Goal: Task Accomplishment & Management: Complete application form

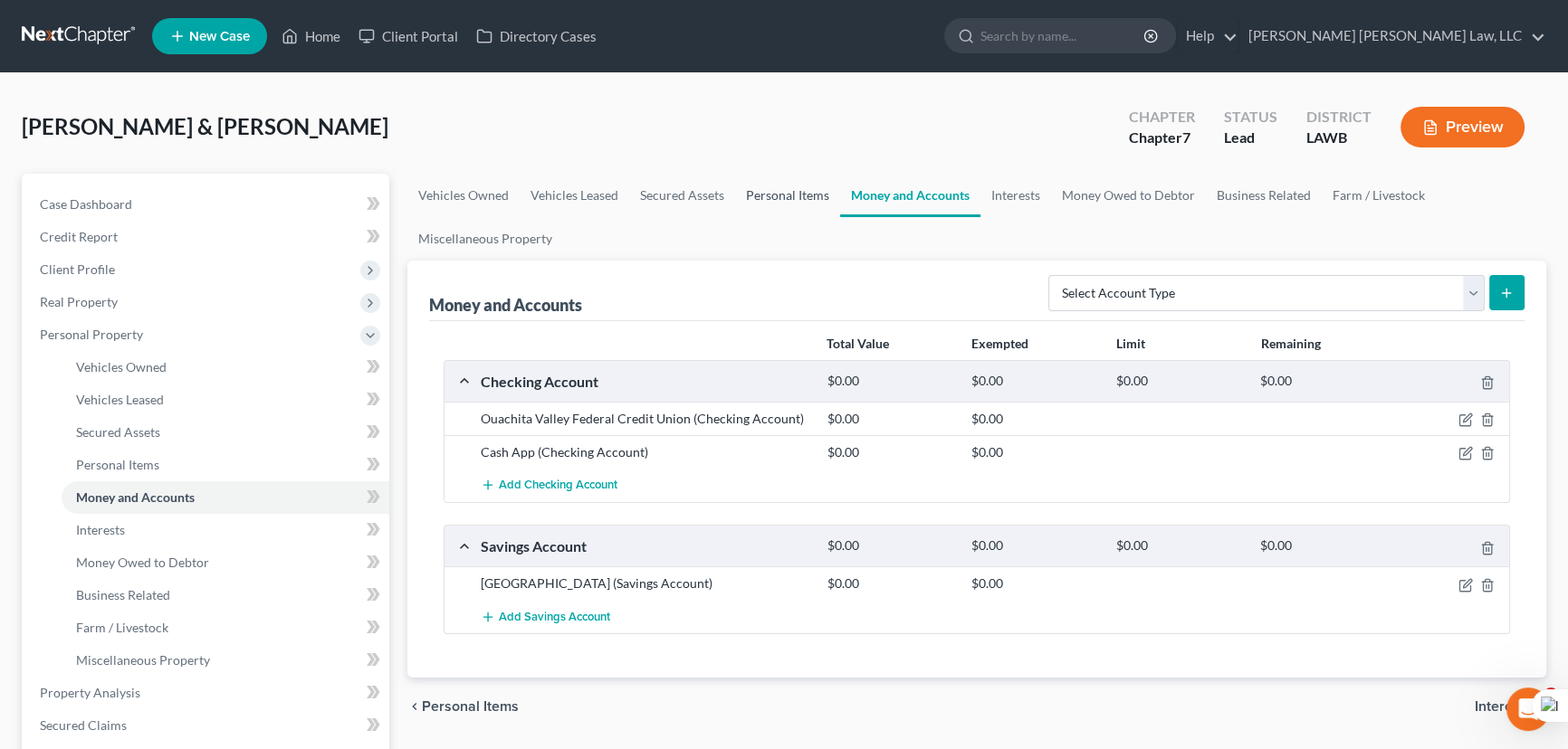
click at [778, 182] on link "Personal Items" at bounding box center [787, 196] width 105 height 44
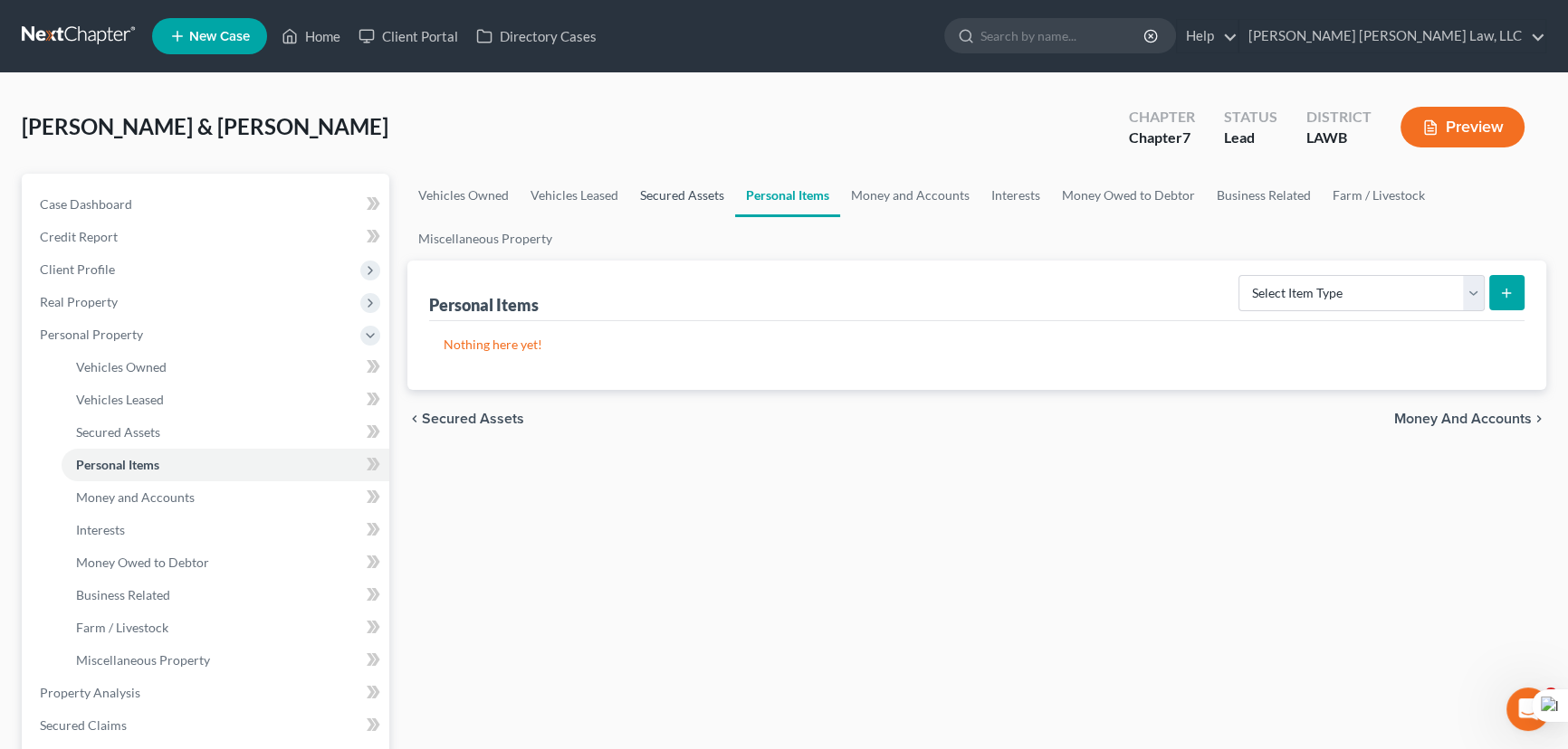
click at [682, 194] on link "Secured Assets" at bounding box center [682, 196] width 106 height 44
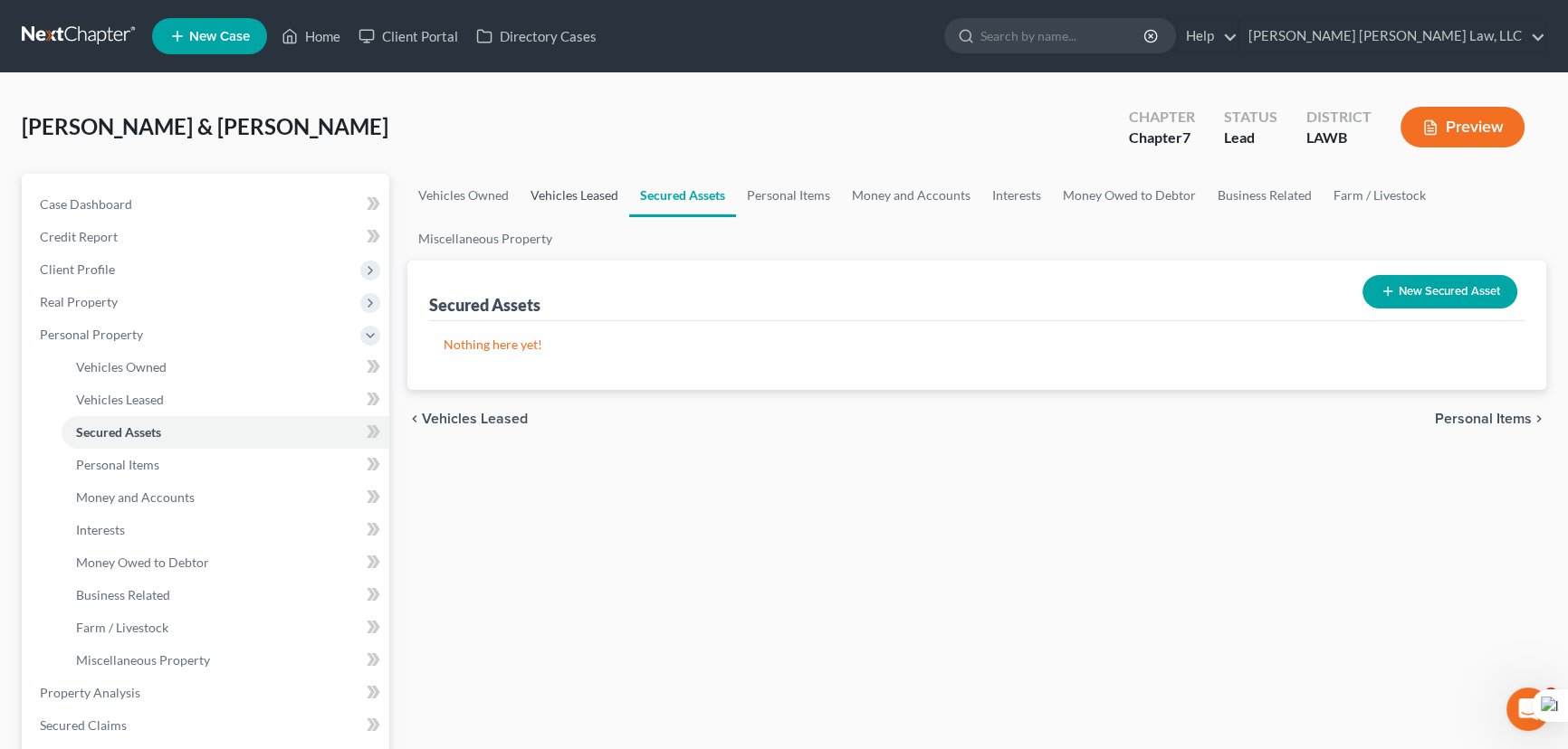
click at [539, 184] on link "Vehicles Leased" at bounding box center [573, 196] width 109 height 44
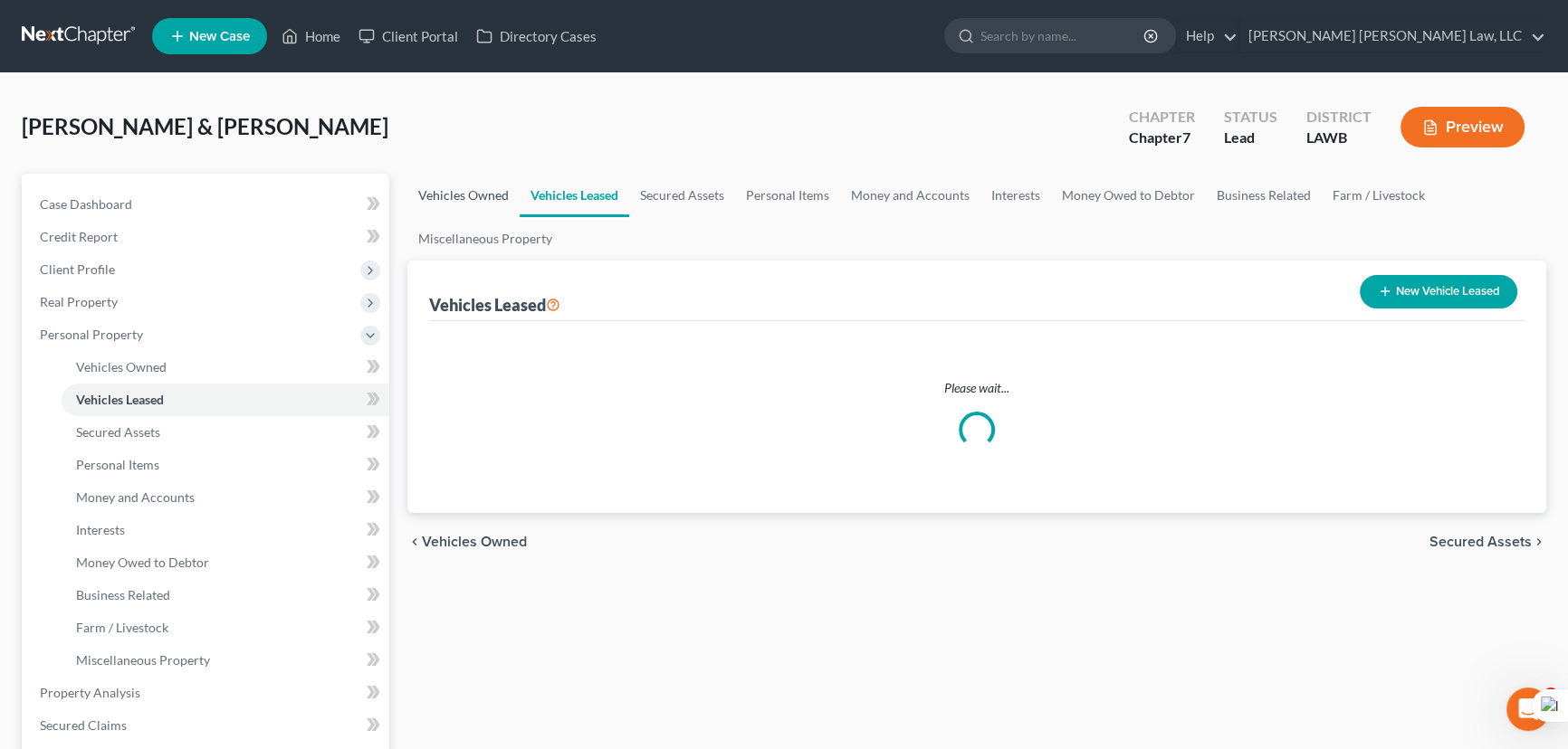
click at [433, 198] on link "Vehicles Owned" at bounding box center [463, 196] width 112 height 44
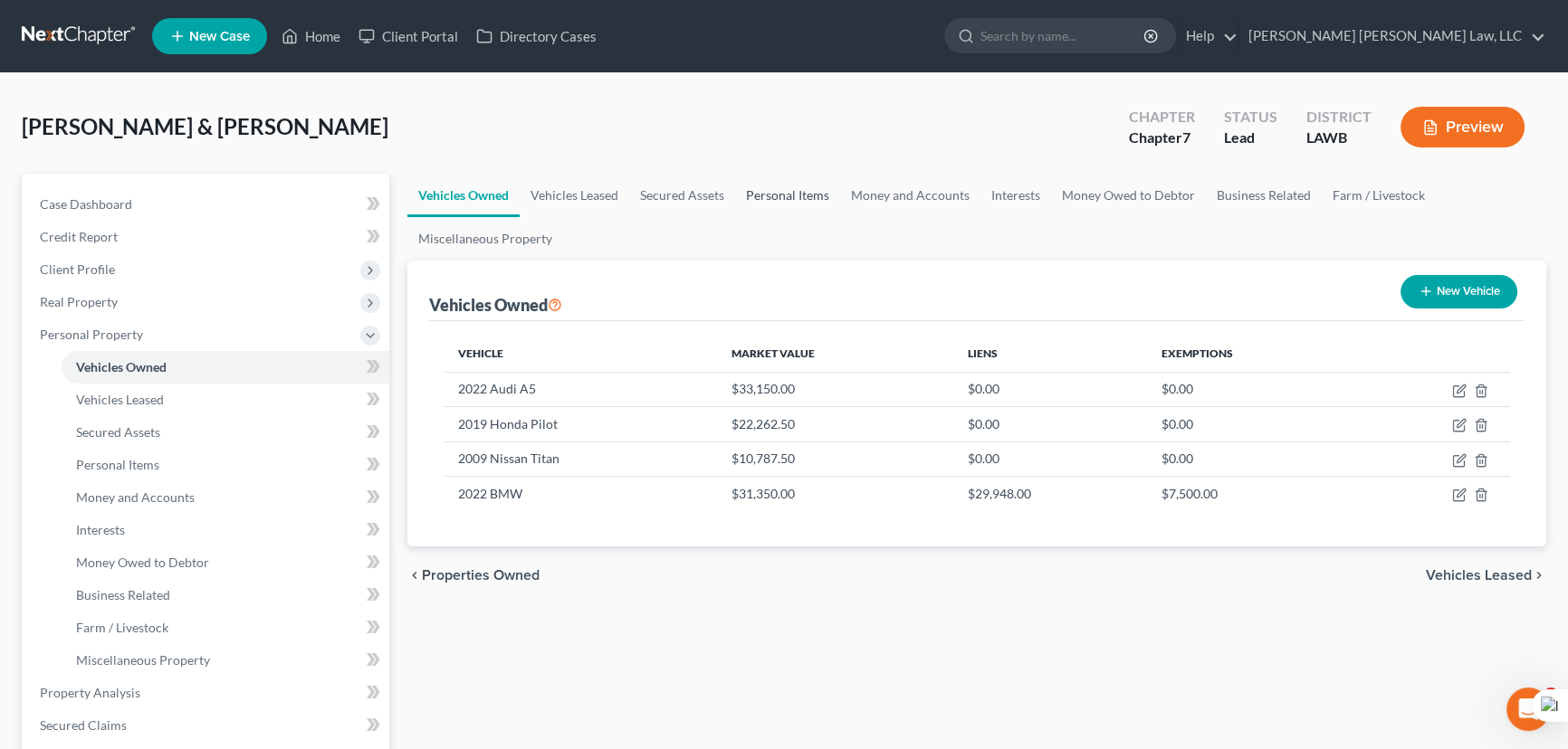
click at [827, 182] on link "Personal Items" at bounding box center [787, 196] width 105 height 44
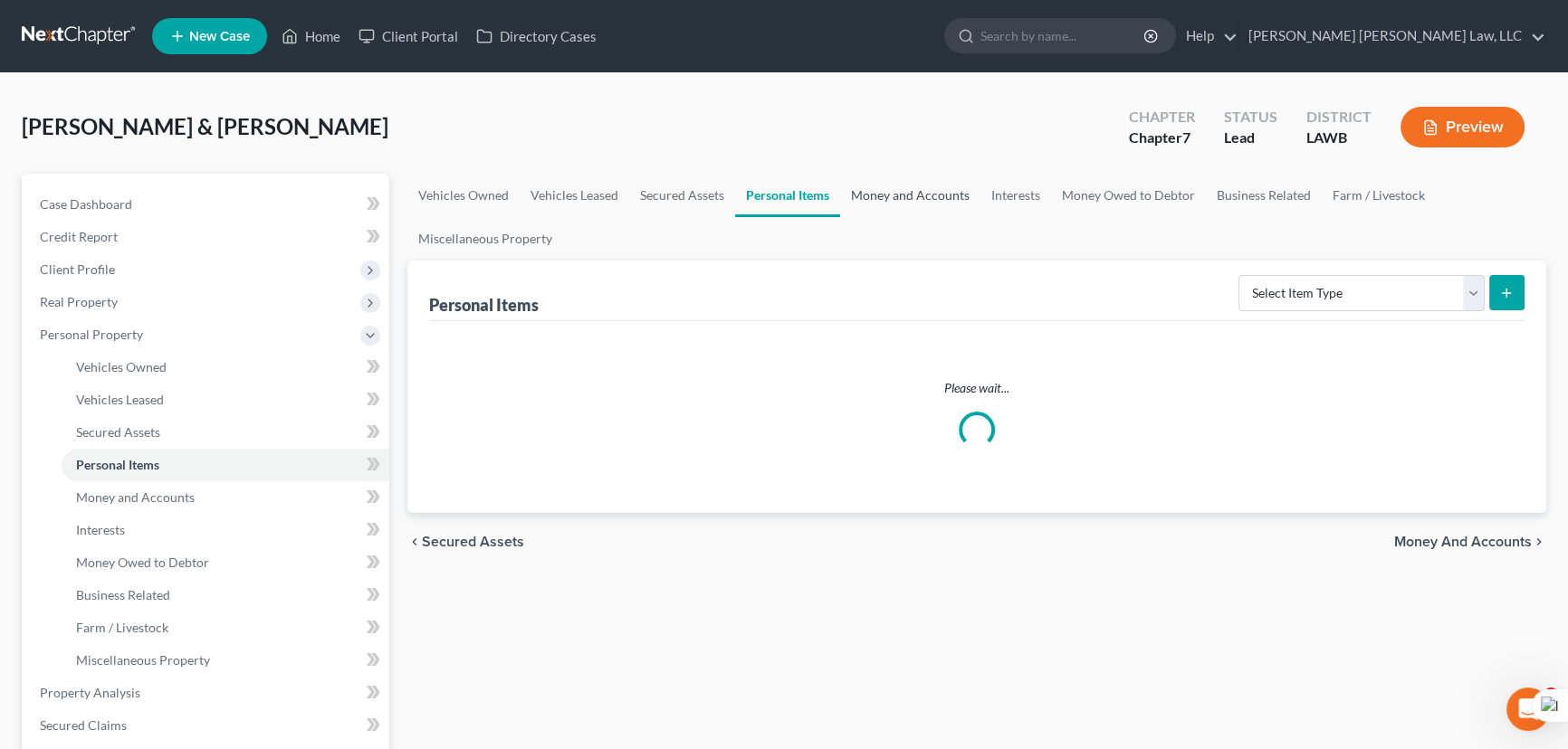
click at [880, 198] on link "Money and Accounts" at bounding box center [910, 196] width 141 height 44
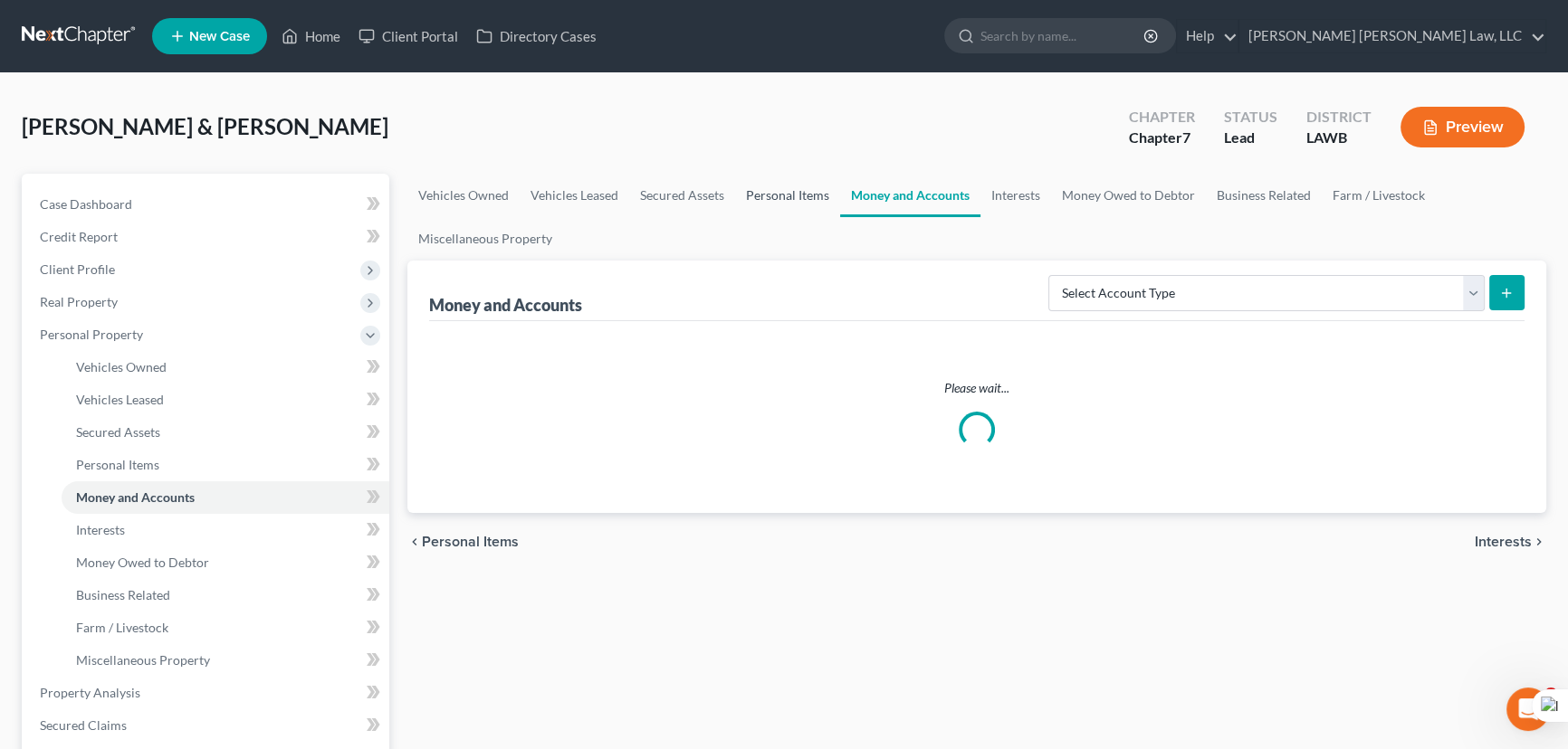
click at [793, 198] on link "Personal Items" at bounding box center [787, 196] width 105 height 44
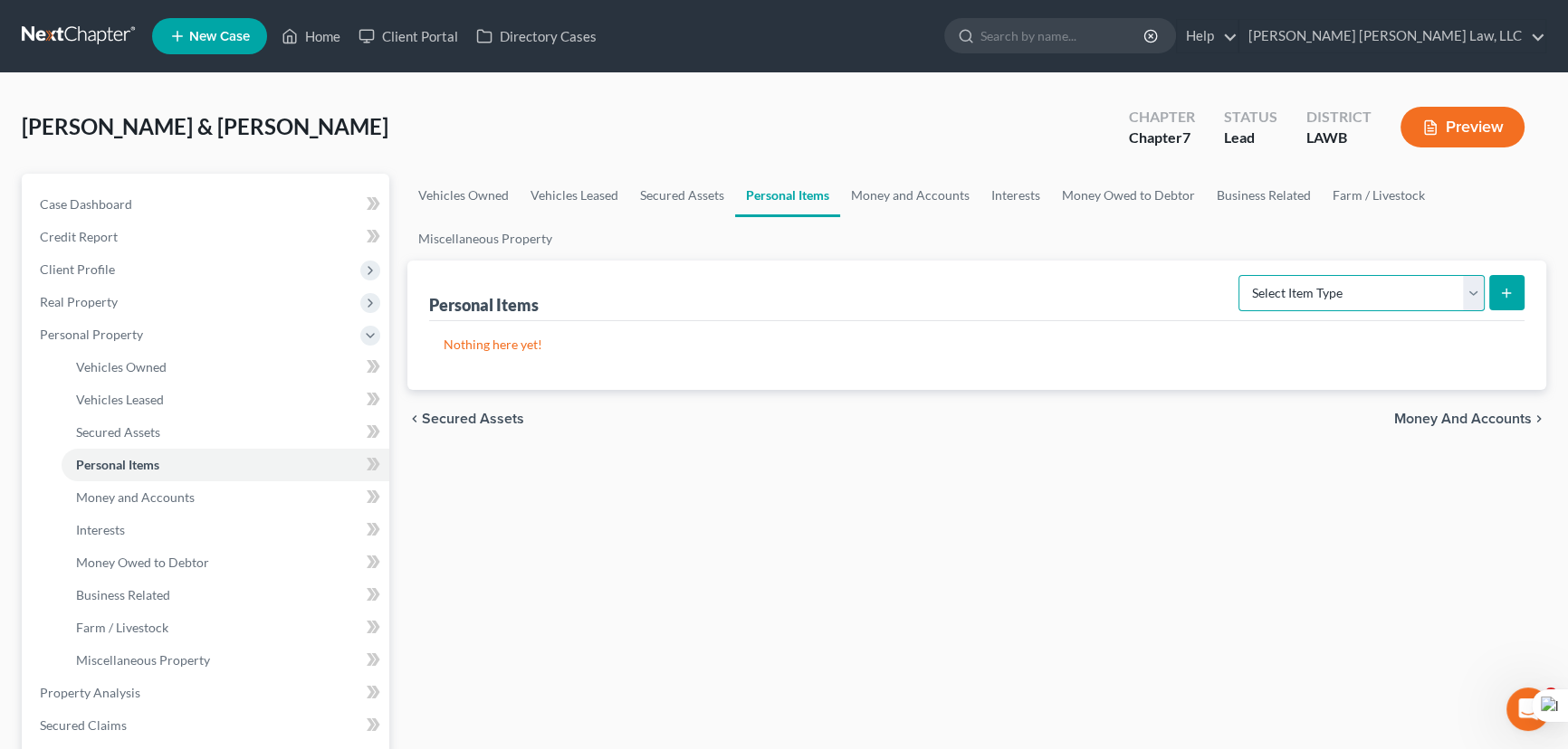
drag, startPoint x: 1320, startPoint y: 292, endPoint x: 1318, endPoint y: 307, distance: 15.1
click at [1320, 292] on select "Select Item Type Clothing (A/B: 11) Collectibles Of Value (A/B: 8) Electronics …" at bounding box center [1361, 293] width 246 height 36
click at [1318, 293] on select "Select Item Type Clothing (A/B: 11) Collectibles Of Value (A/B: 8) Electronics …" at bounding box center [1361, 293] width 246 height 36
select select "clothing"
click at [1241, 275] on select "Select Item Type Clothing (A/B: 11) Collectibles Of Value (A/B: 8) Electronics …" at bounding box center [1361, 293] width 246 height 36
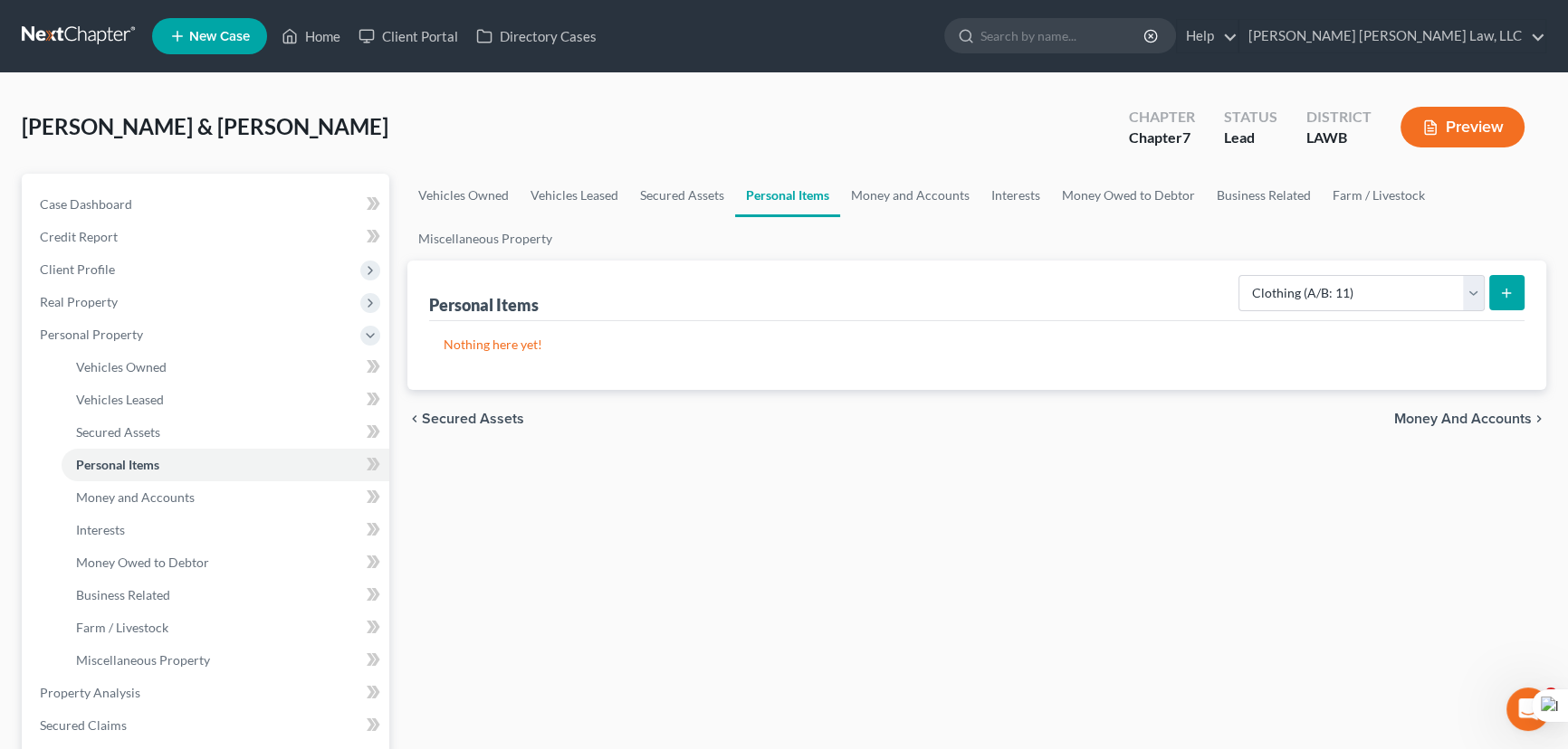
click at [1517, 296] on button "submit" at bounding box center [1506, 292] width 35 height 35
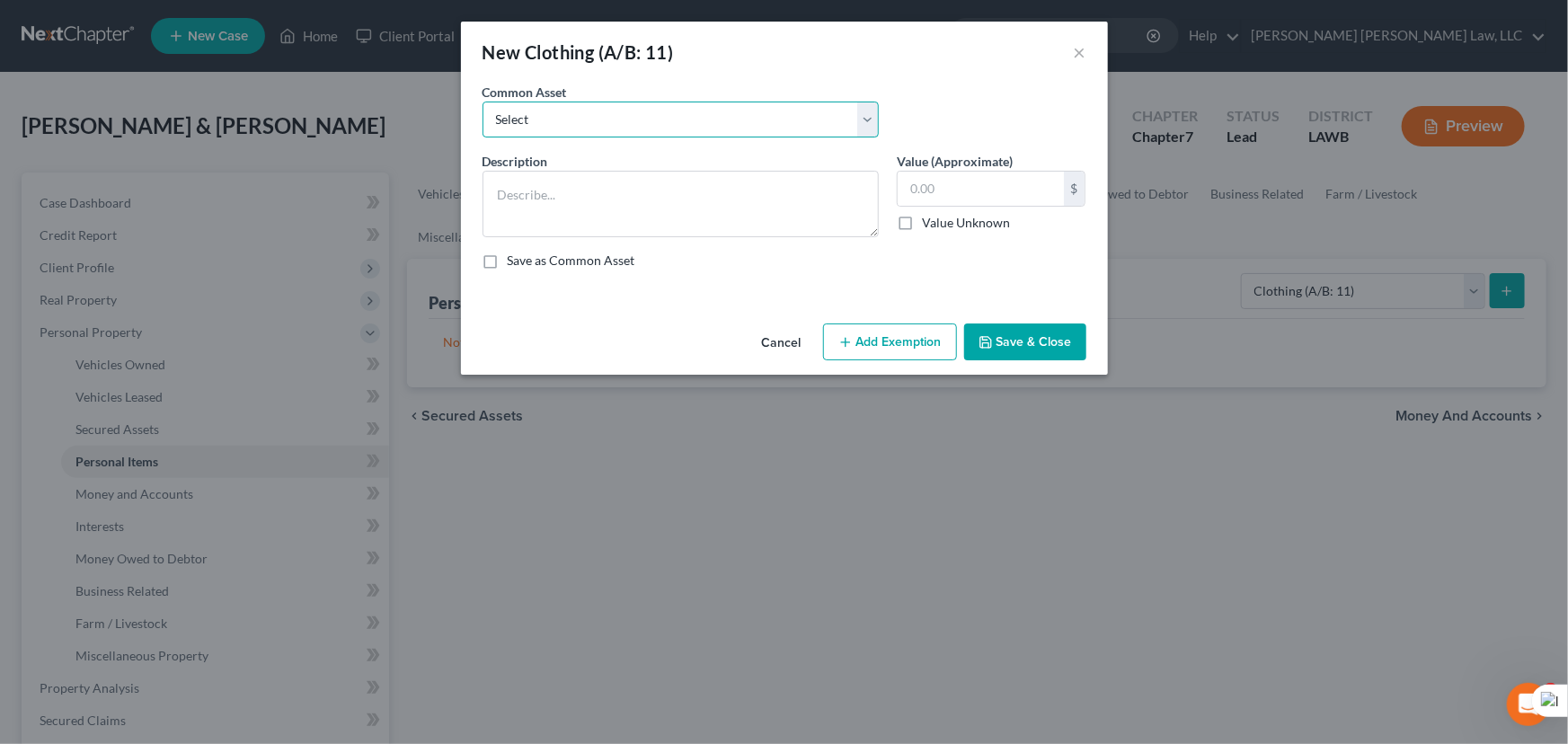
drag, startPoint x: 627, startPoint y: 115, endPoint x: 618, endPoint y: 120, distance: 10.3
click at [627, 115] on select "Select Clothes Clothes" at bounding box center [681, 120] width 396 height 36
select select "0"
click at [482, 102] on select "Select Clothes Clothes" at bounding box center [681, 120] width 396 height 36
type textarea "Clothes"
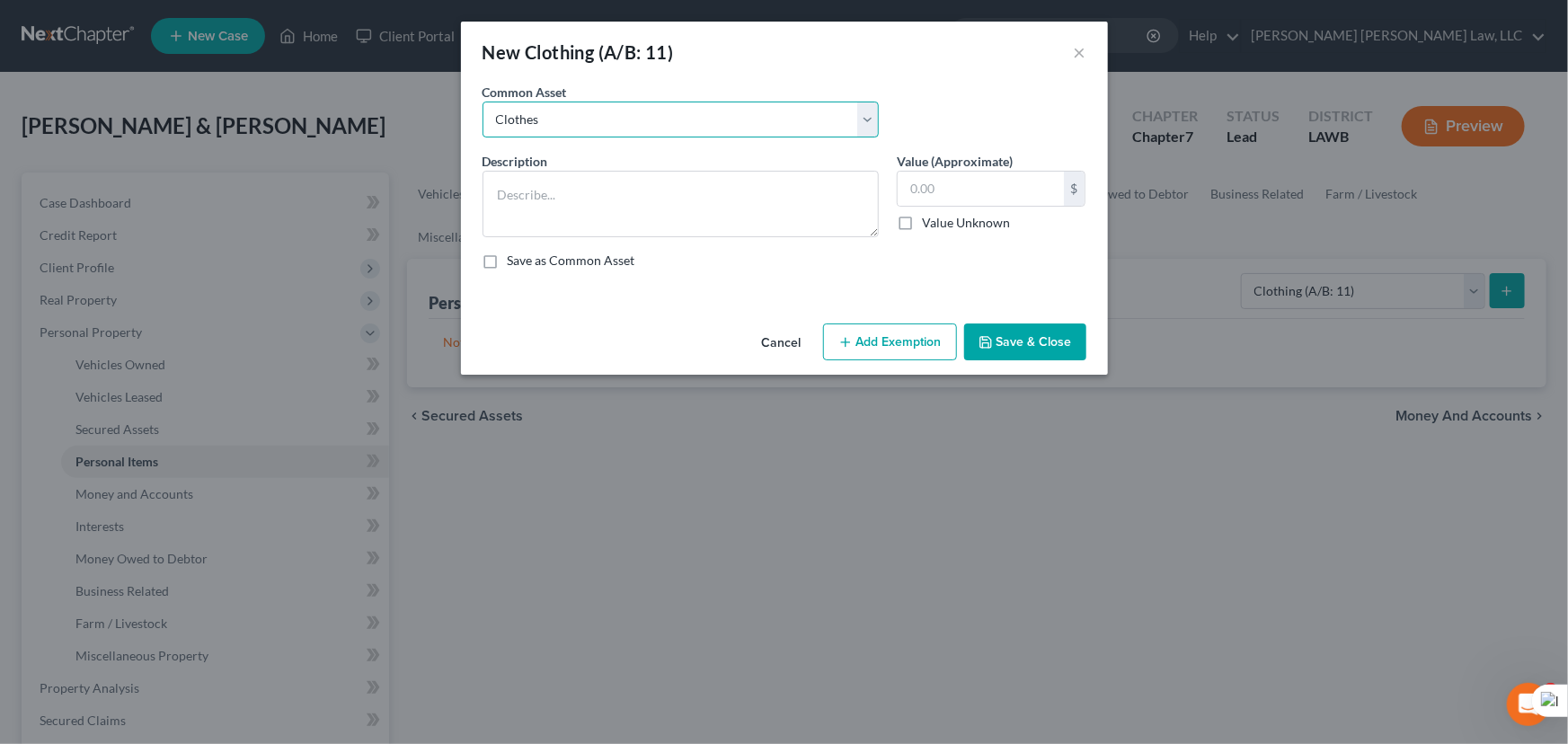
type input "300.00"
click at [868, 348] on button "Add Exemption" at bounding box center [890, 343] width 134 height 38
select select "2"
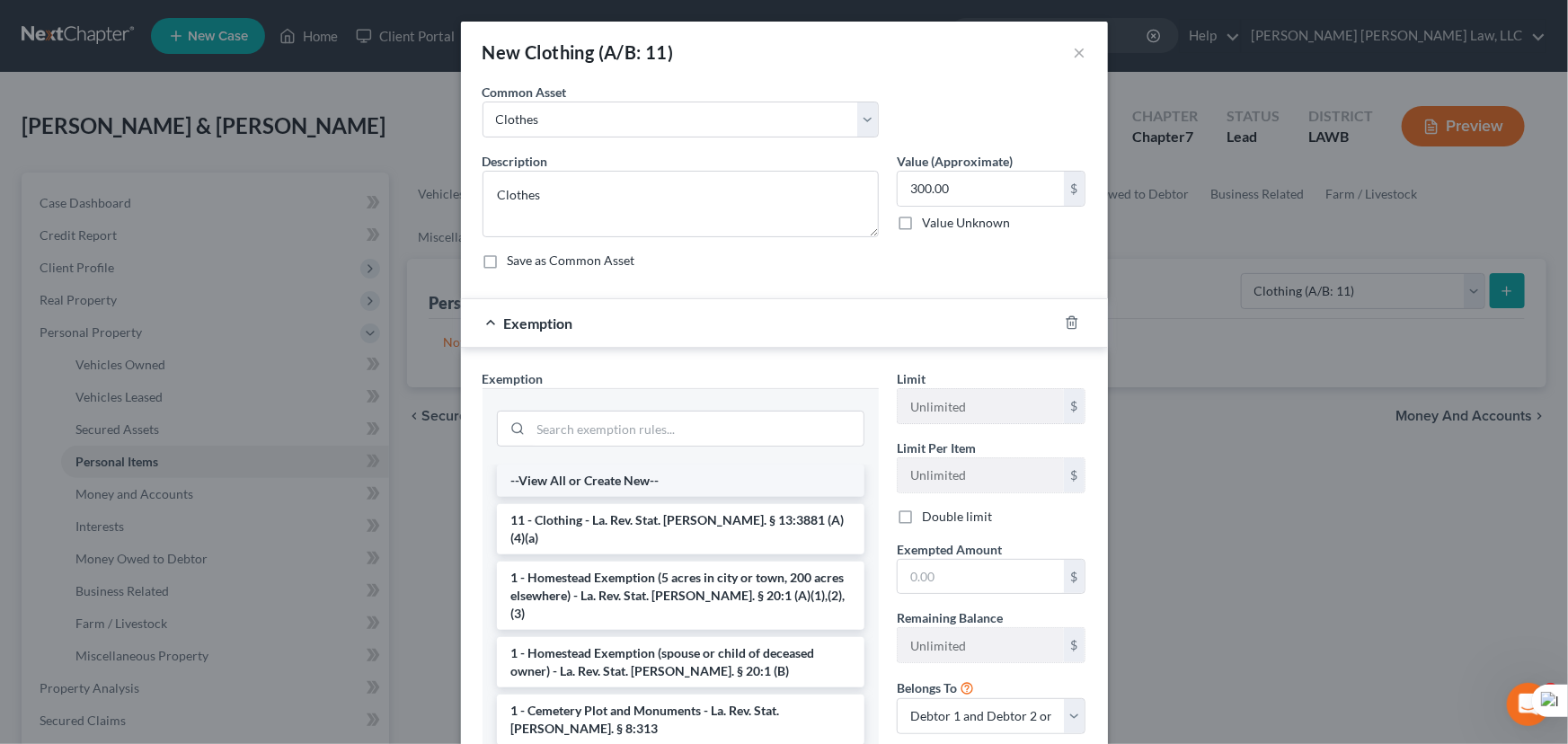
click at [698, 494] on li "--View All or Create New--" at bounding box center [680, 481] width 367 height 32
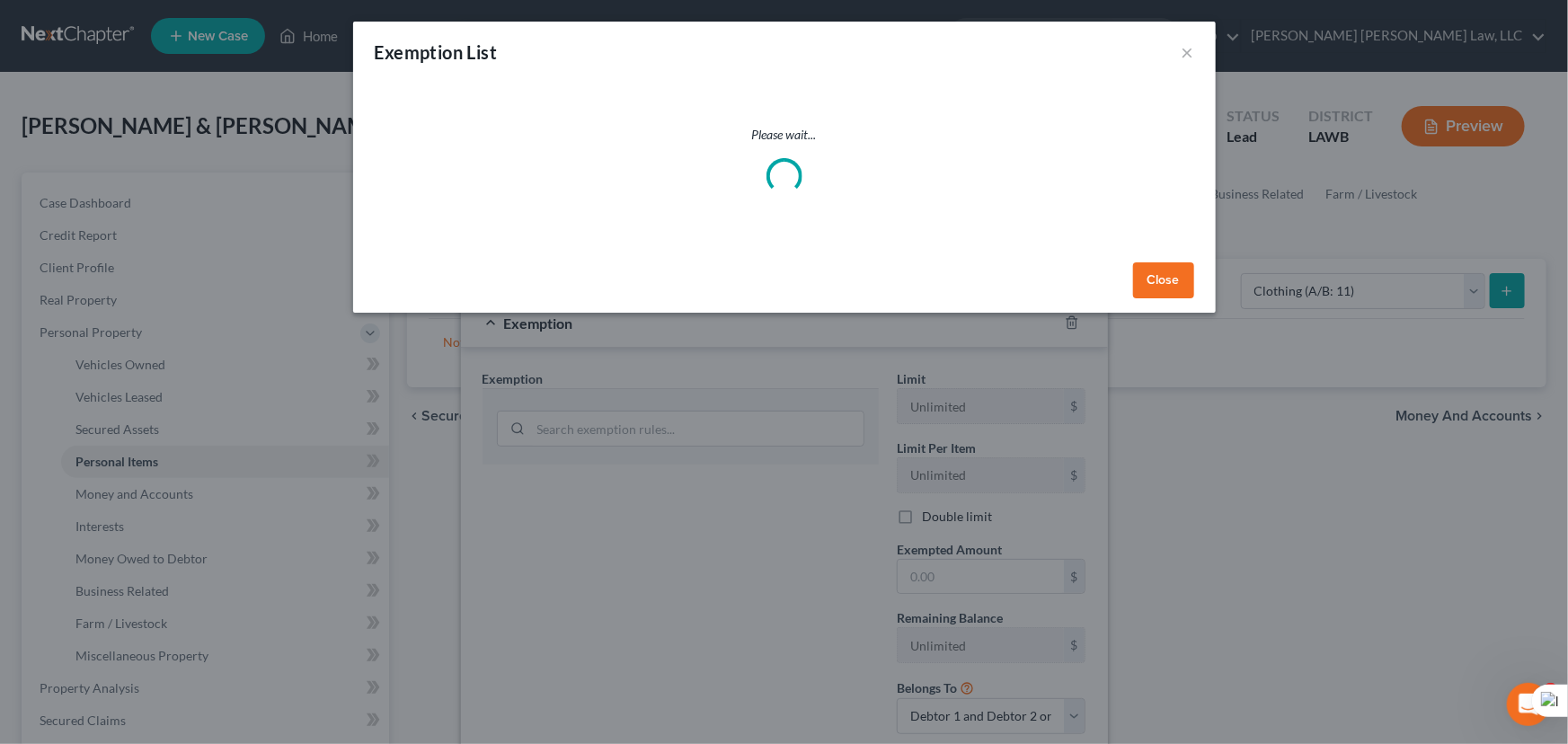
click at [687, 508] on div "Exemption List × Please wait... Close" at bounding box center [784, 372] width 1568 height 744
select select "20"
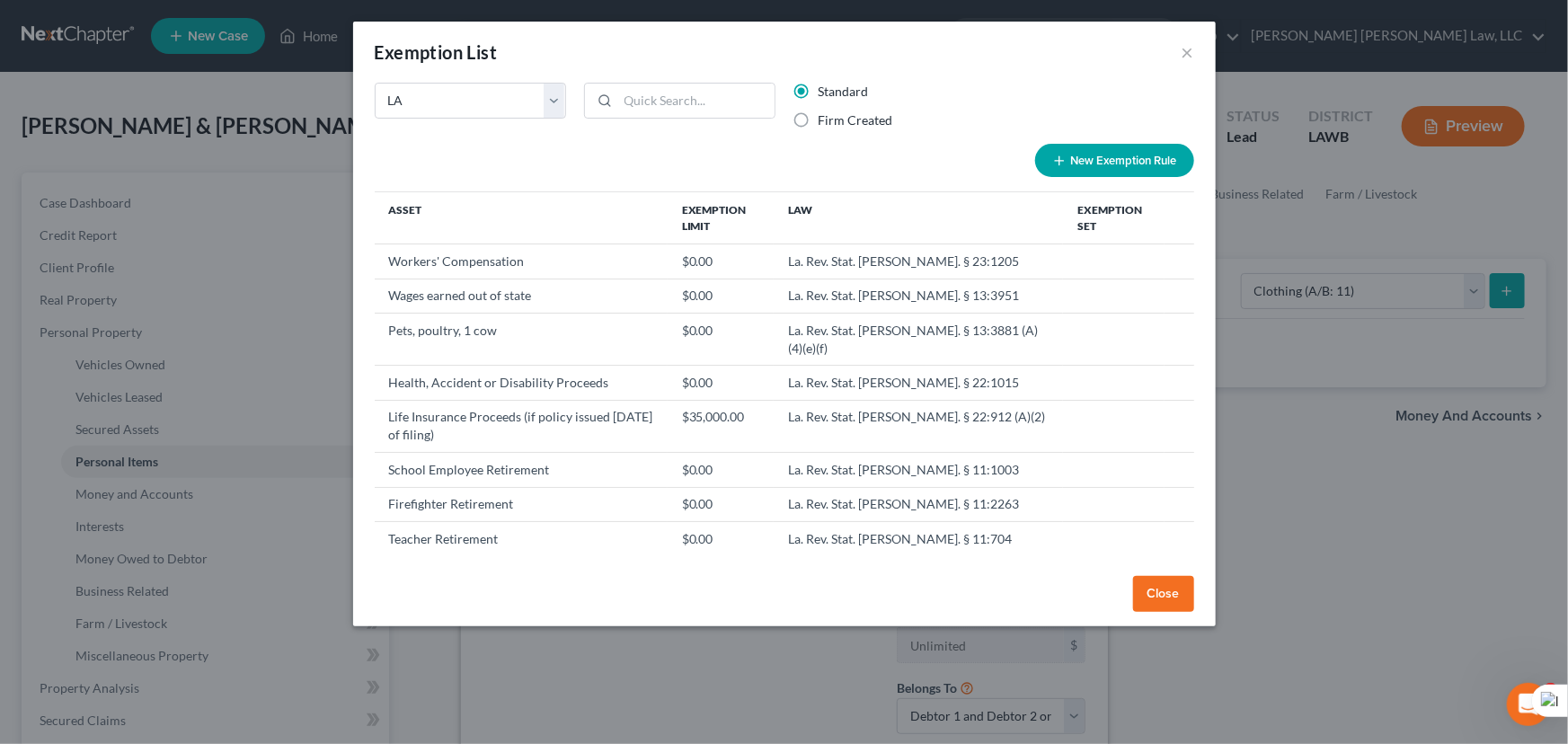
click at [1199, 56] on div "Exemption List ×" at bounding box center [784, 52] width 863 height 61
click at [1190, 53] on button "×" at bounding box center [1188, 52] width 12 height 22
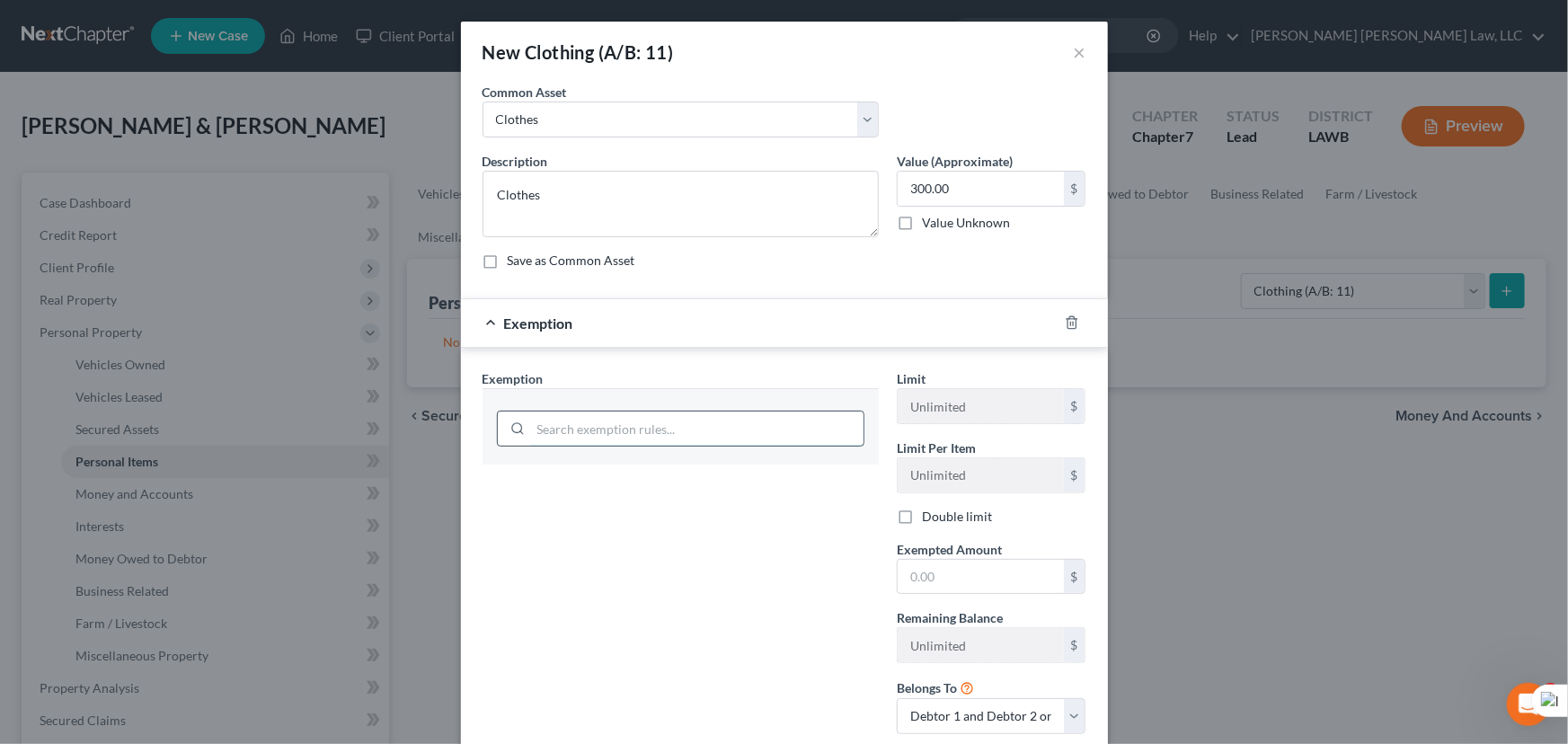
click at [678, 435] on input "search" at bounding box center [698, 429] width 332 height 34
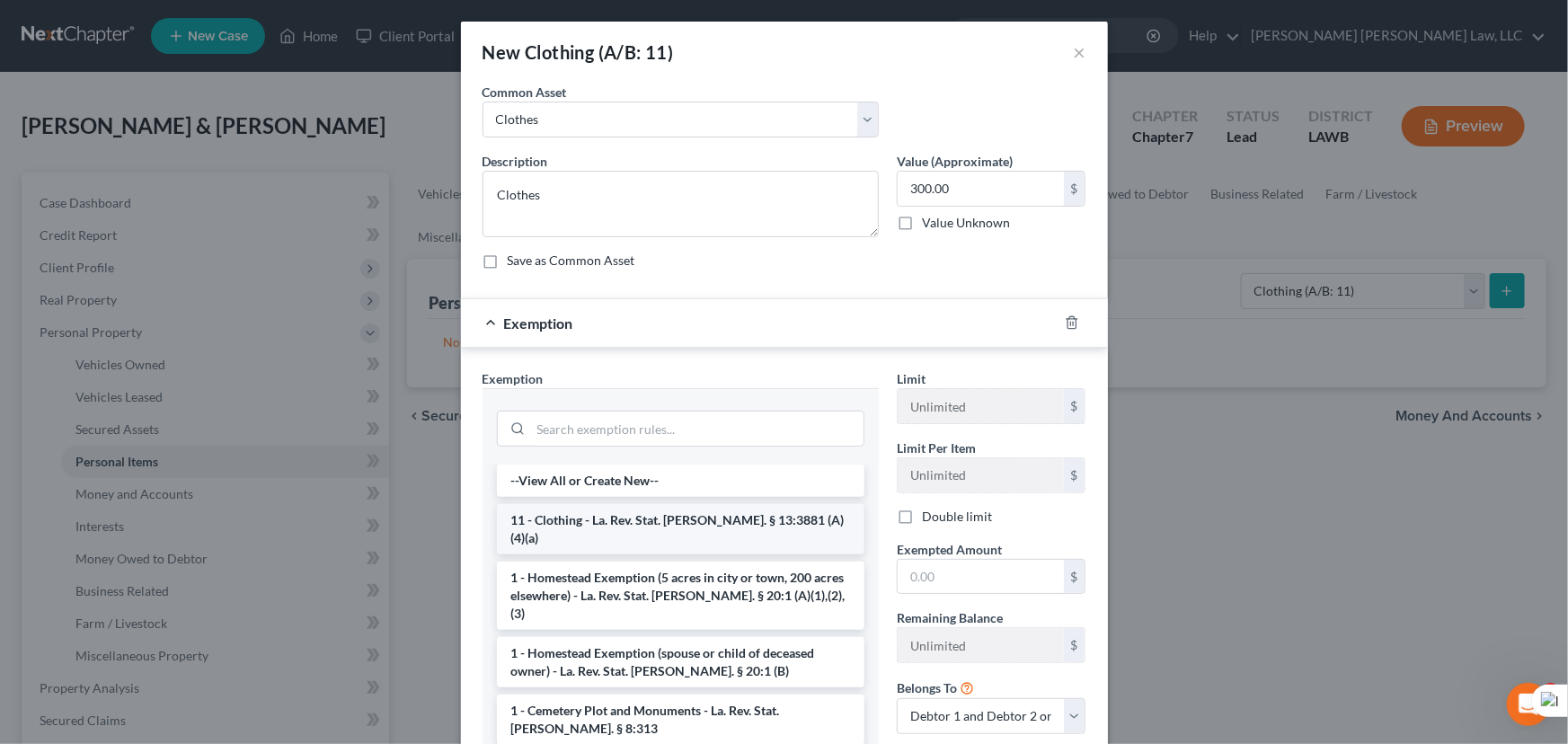
click at [649, 514] on li "11 - Clothing - La. Rev. Stat. [PERSON_NAME]. § 13:3881 (A)(4)(a)" at bounding box center [680, 529] width 367 height 50
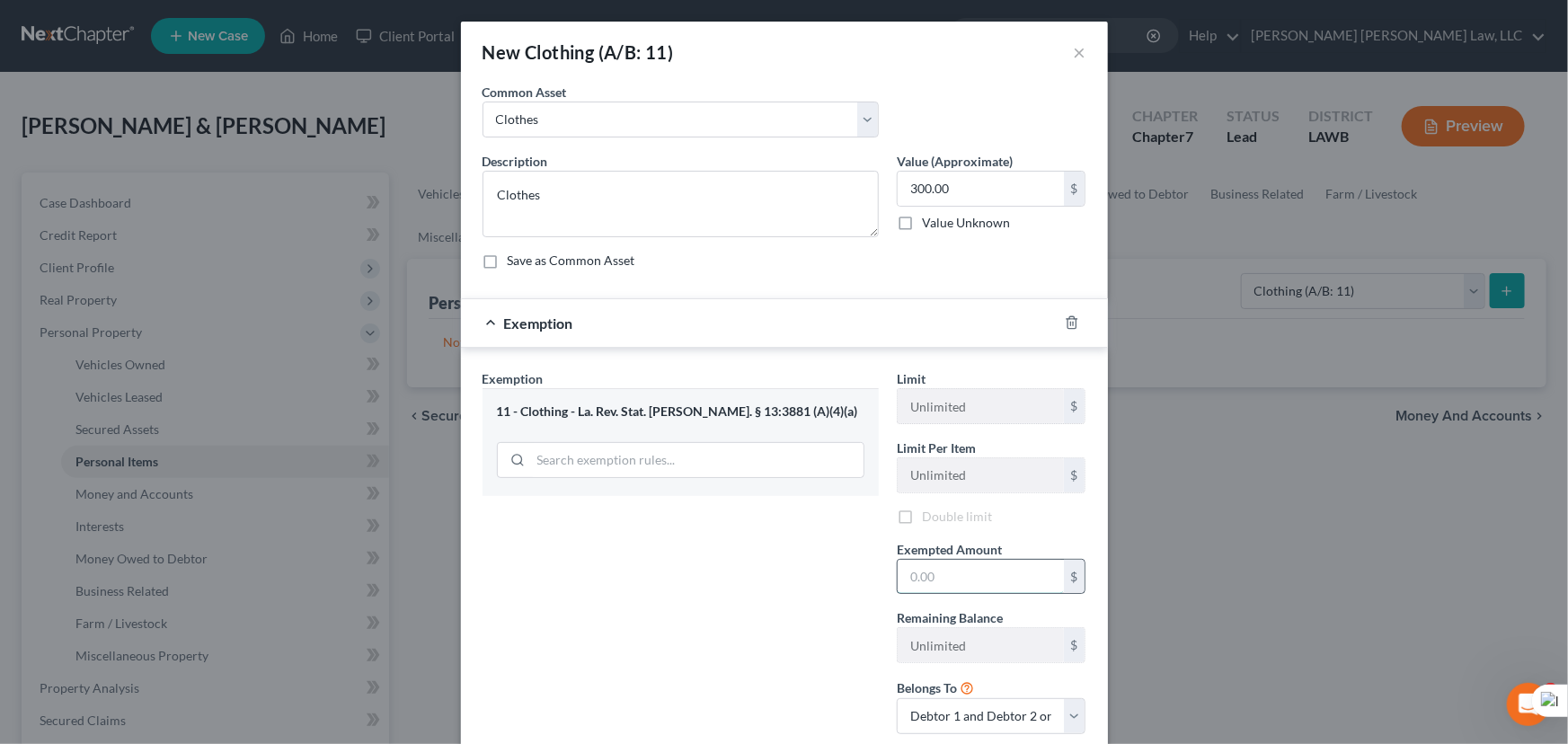
click at [902, 566] on input "text" at bounding box center [981, 577] width 166 height 34
type input "300.00"
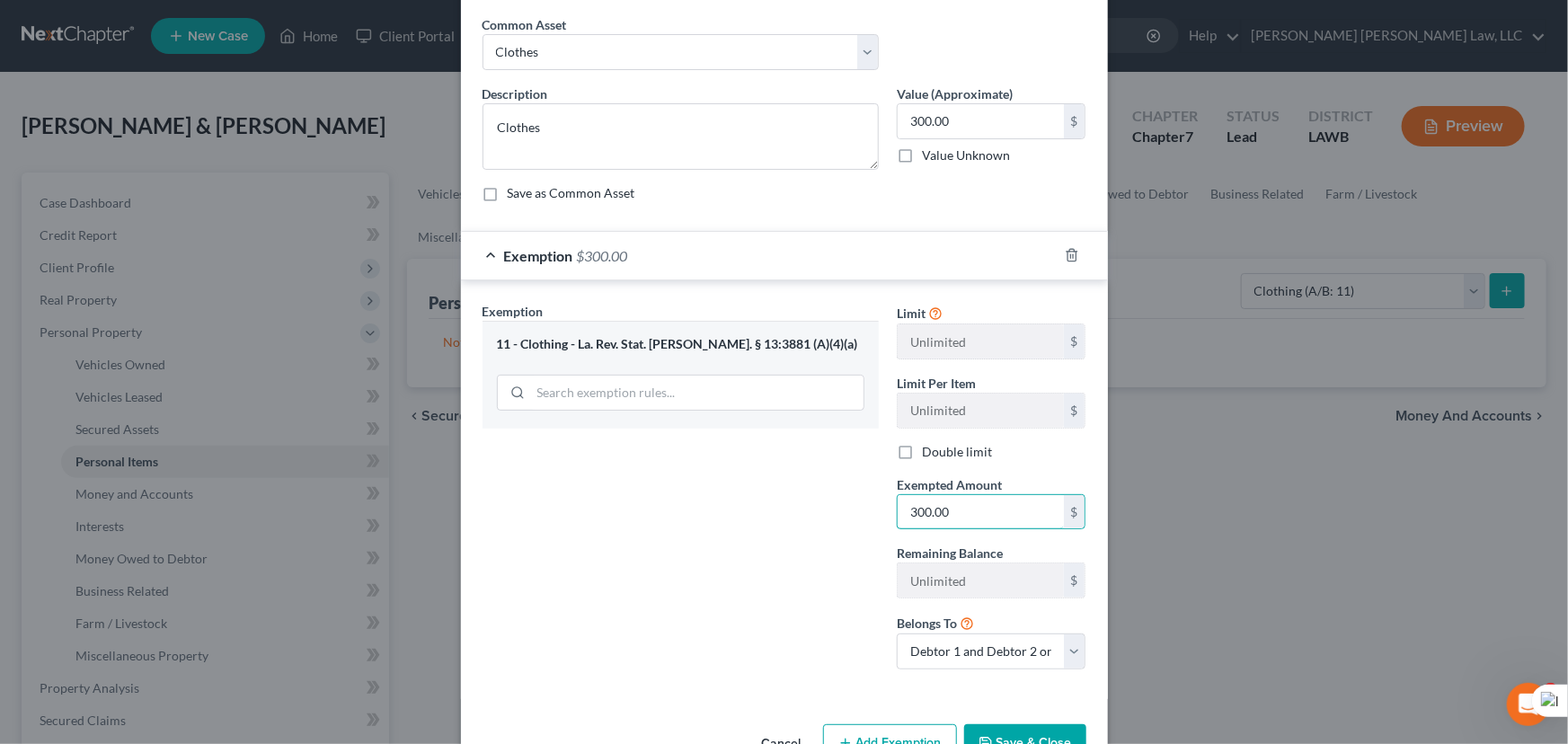
scroll to position [119, 0]
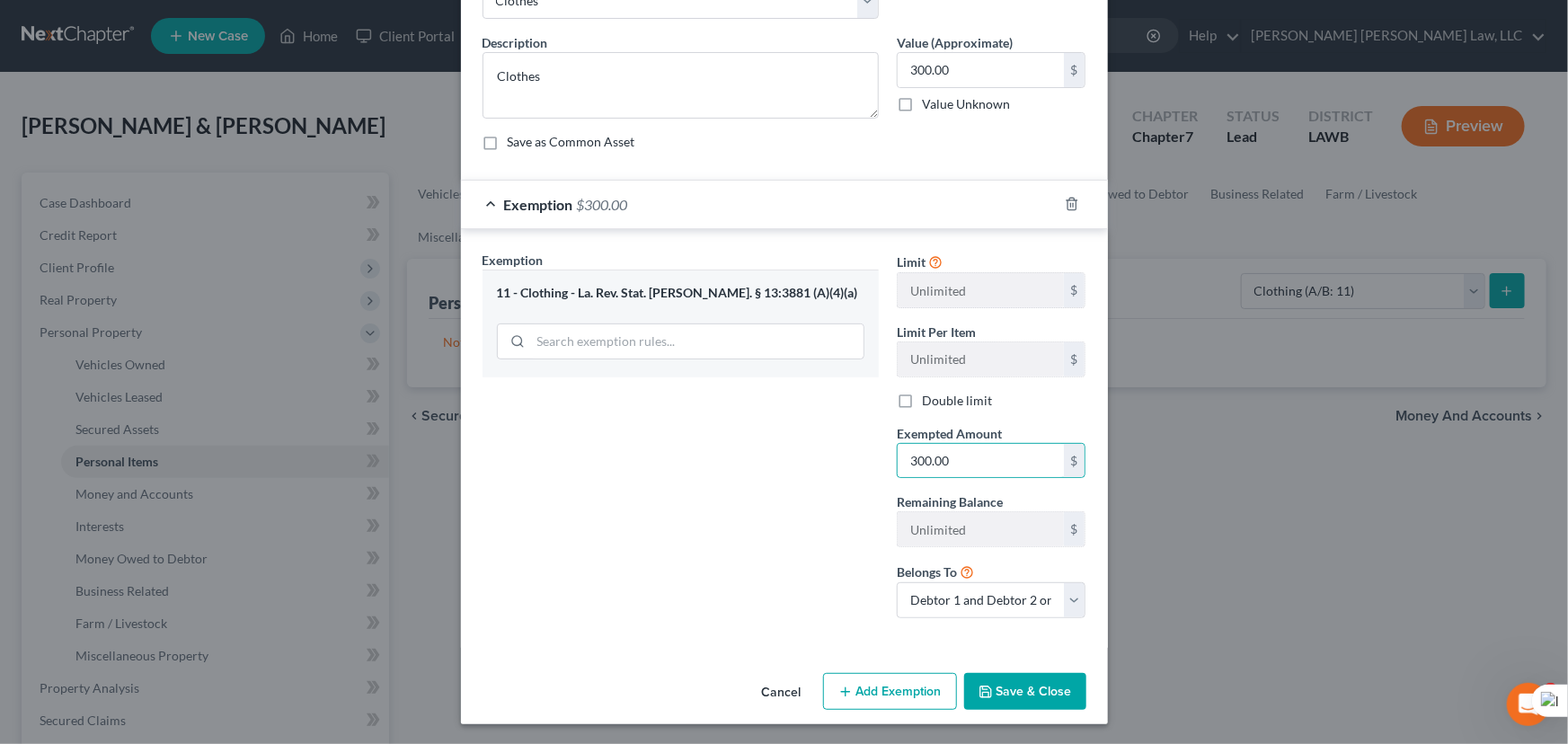
click at [1040, 684] on button "Save & Close" at bounding box center [1025, 692] width 122 height 38
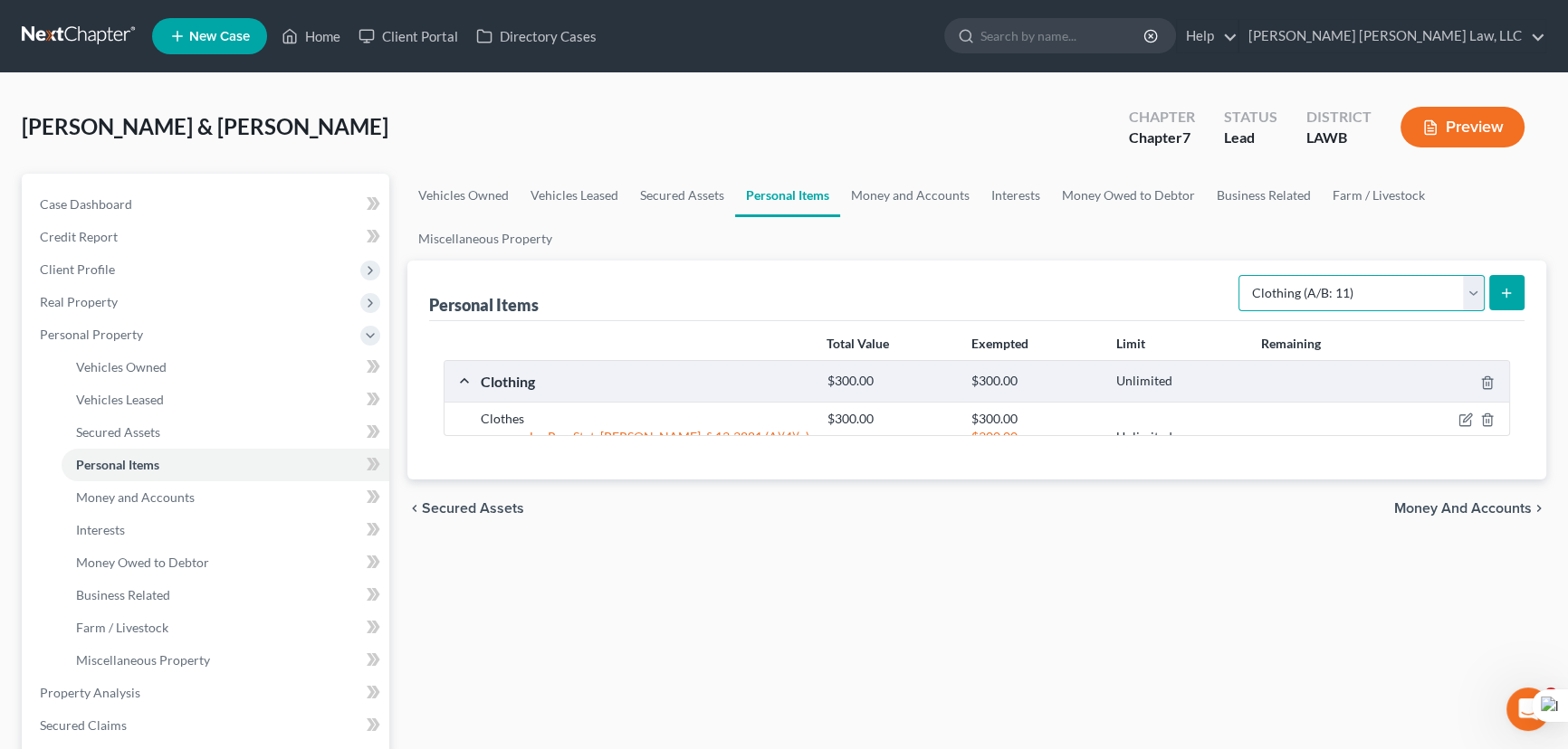
click at [1393, 305] on select "Select Item Type Clothing (A/B: 11) Collectibles Of Value (A/B: 8) Electronics …" at bounding box center [1361, 293] width 246 height 36
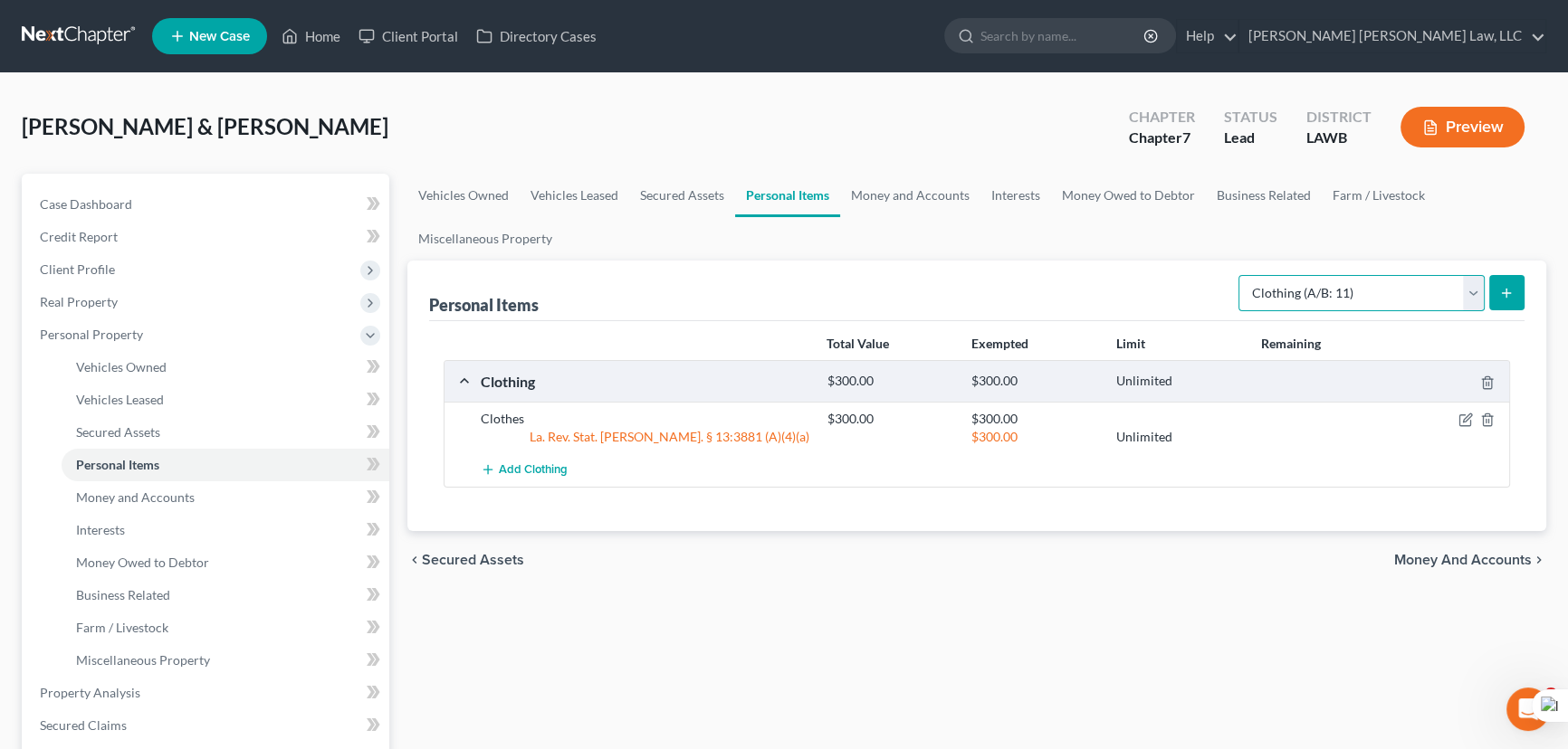
select select "household_goods"
click at [1241, 275] on select "Select Item Type Clothing (A/B: 11) Collectibles Of Value (A/B: 8) Electronics …" at bounding box center [1361, 293] width 246 height 36
click at [1512, 280] on button "submit" at bounding box center [1506, 292] width 35 height 35
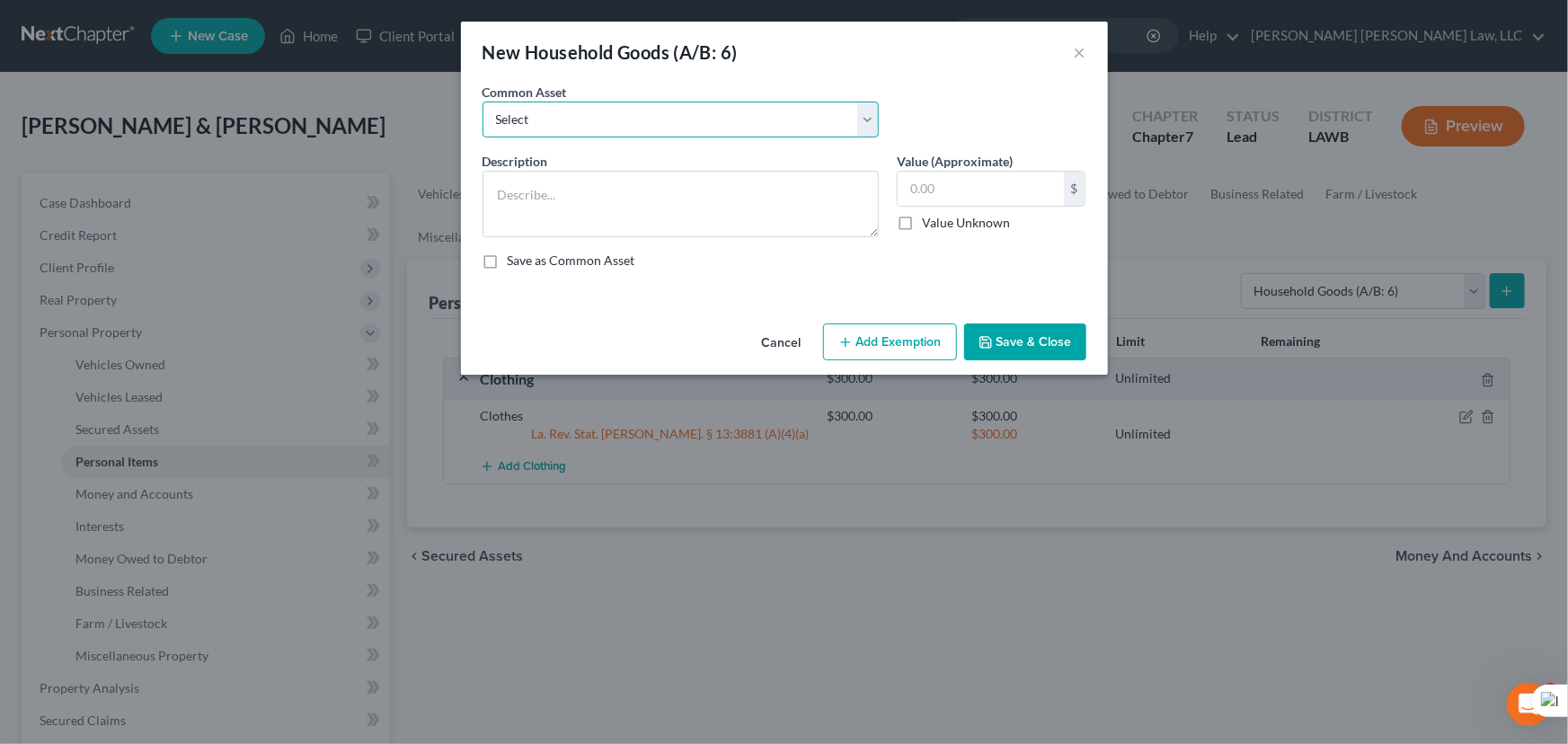
click at [683, 130] on select "Select Furniture Movables 2002 Chevy Tahoe 231,000 miles Movables Movables Mova…" at bounding box center [681, 120] width 396 height 36
select select "0"
click at [482, 102] on select "Select Furniture Movables 2002 Chevy Tahoe 231,000 miles Movables Movables Mova…" at bounding box center [681, 120] width 396 height 36
type textarea "Furniture"
type input "1,200.00"
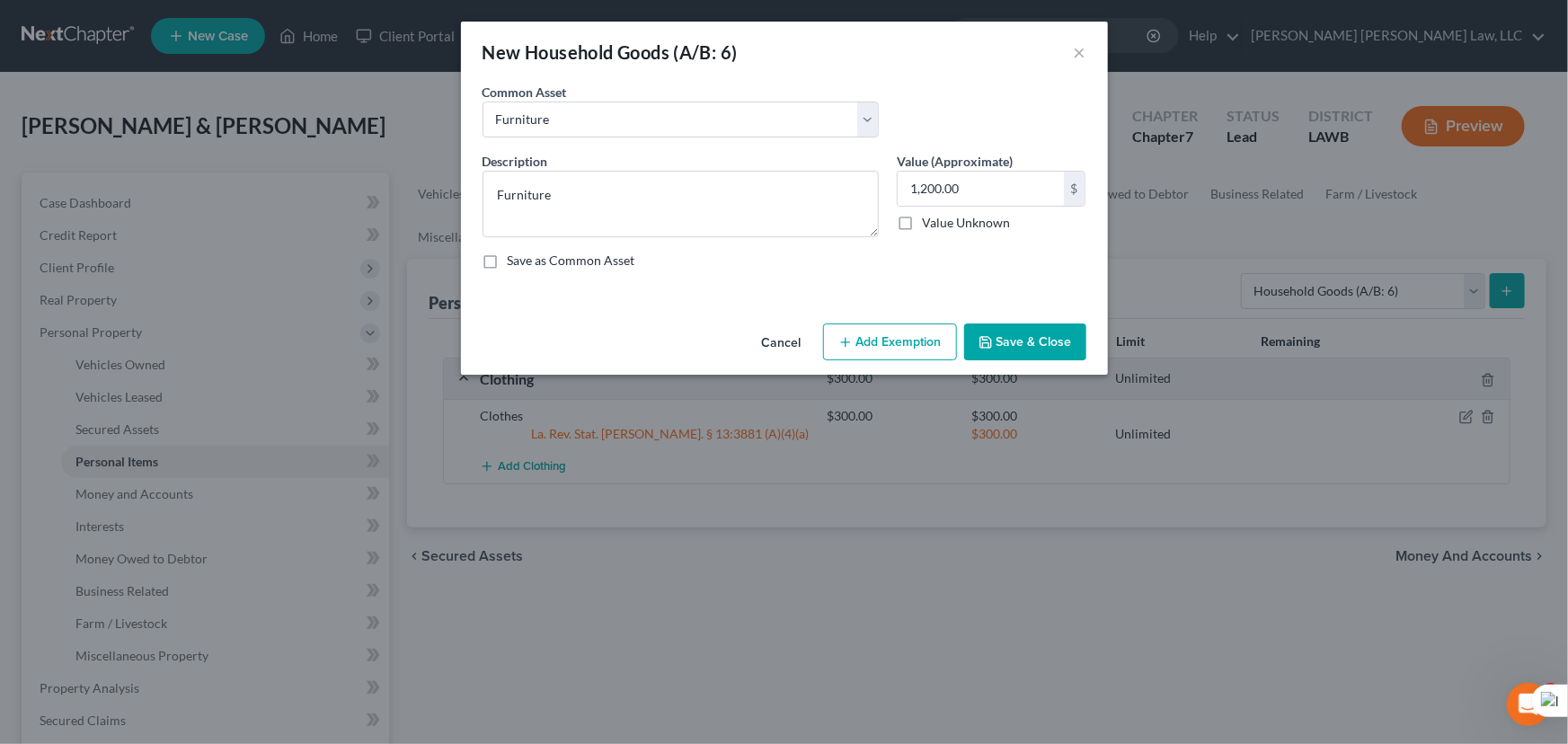
click at [857, 340] on button "Add Exemption" at bounding box center [890, 343] width 134 height 38
select select "2"
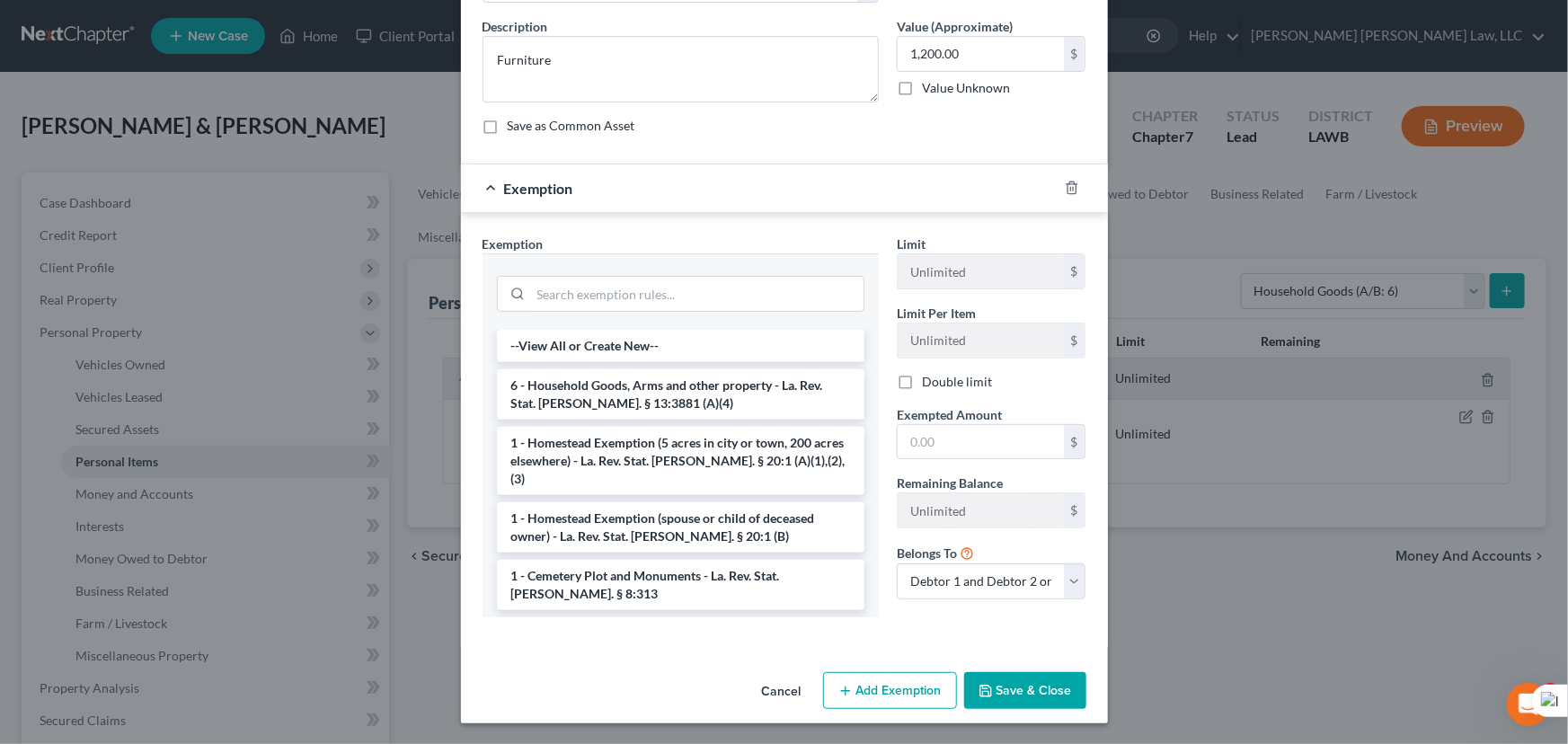
click at [718, 391] on li "6 - Household Goods, Arms and other property - La. Rev. Stat. [PERSON_NAME]. § …" at bounding box center [680, 394] width 367 height 50
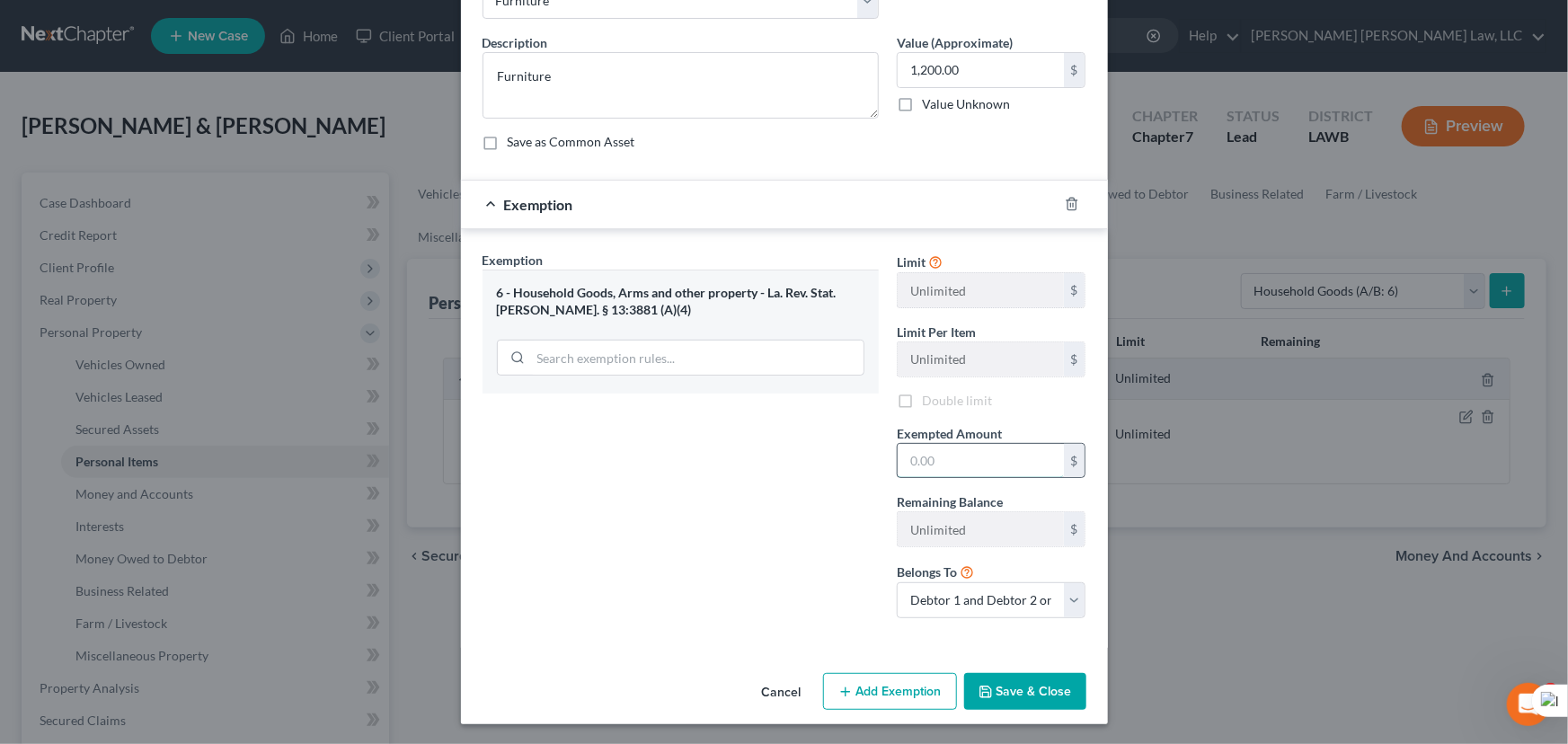
click at [934, 474] on input "text" at bounding box center [981, 461] width 166 height 34
type input "1,200.00"
click at [1018, 694] on button "Save & Close" at bounding box center [1025, 692] width 122 height 38
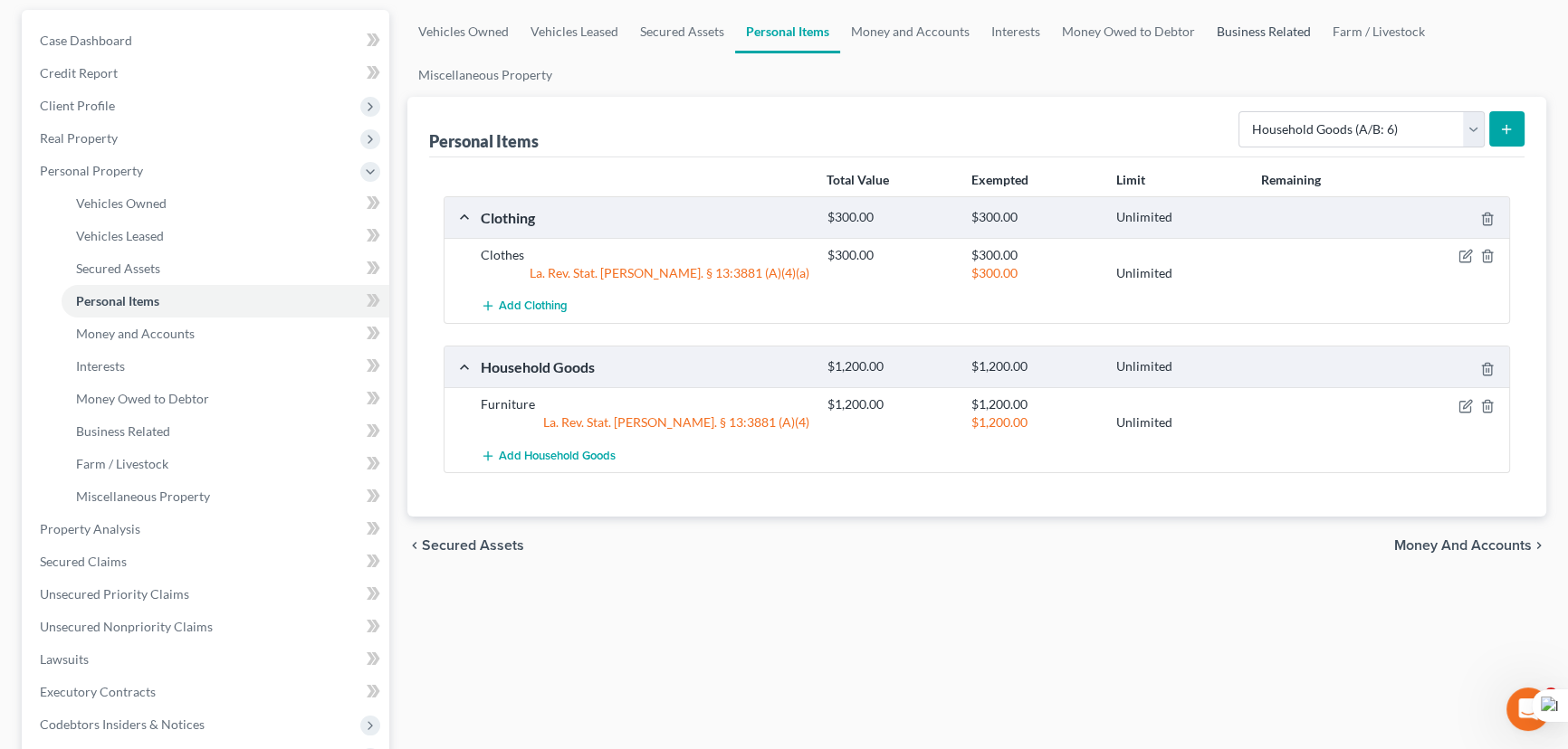
click at [1276, 27] on link "Business Related" at bounding box center [1264, 31] width 116 height 44
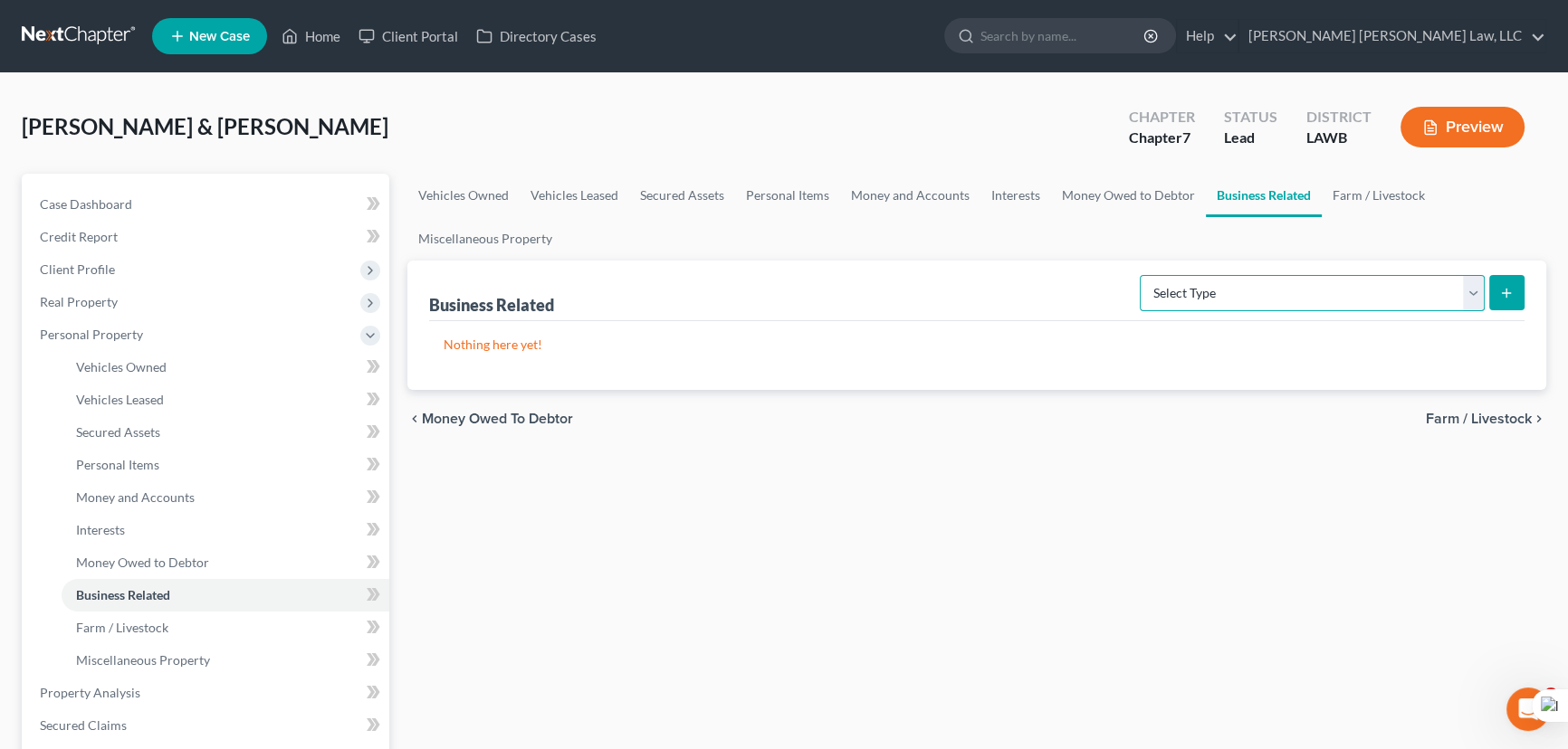
click at [1338, 285] on select "Select Type Customer Lists (A/B: 43) Franchises (A/B: 27) Inventory (A/B: 41) L…" at bounding box center [1312, 293] width 345 height 36
click at [977, 260] on div "Business Related Select Type Customer Lists (A/B: 43) Franchises (A/B: 27) Inve…" at bounding box center [977, 291] width 1095 height 61
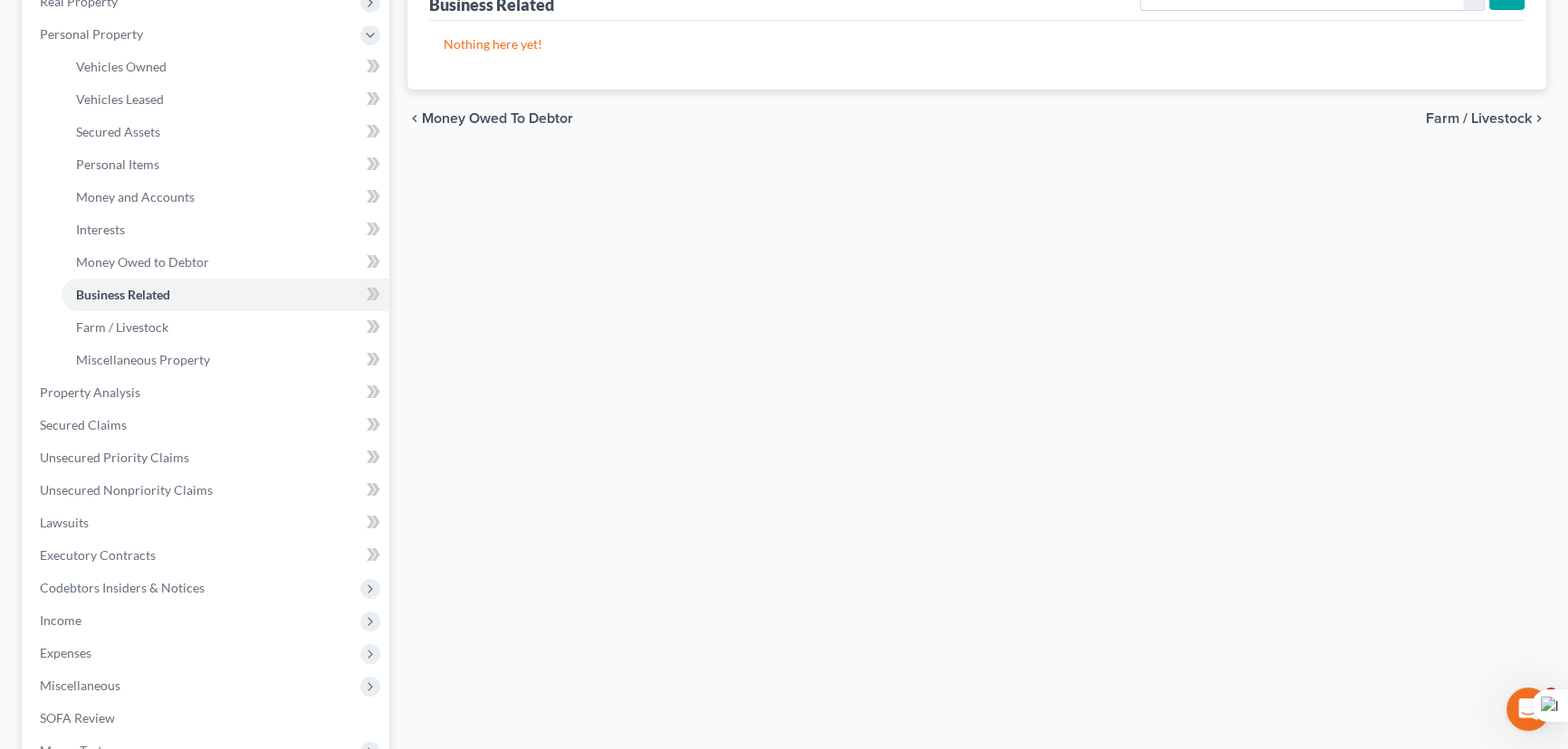
scroll to position [329, 0]
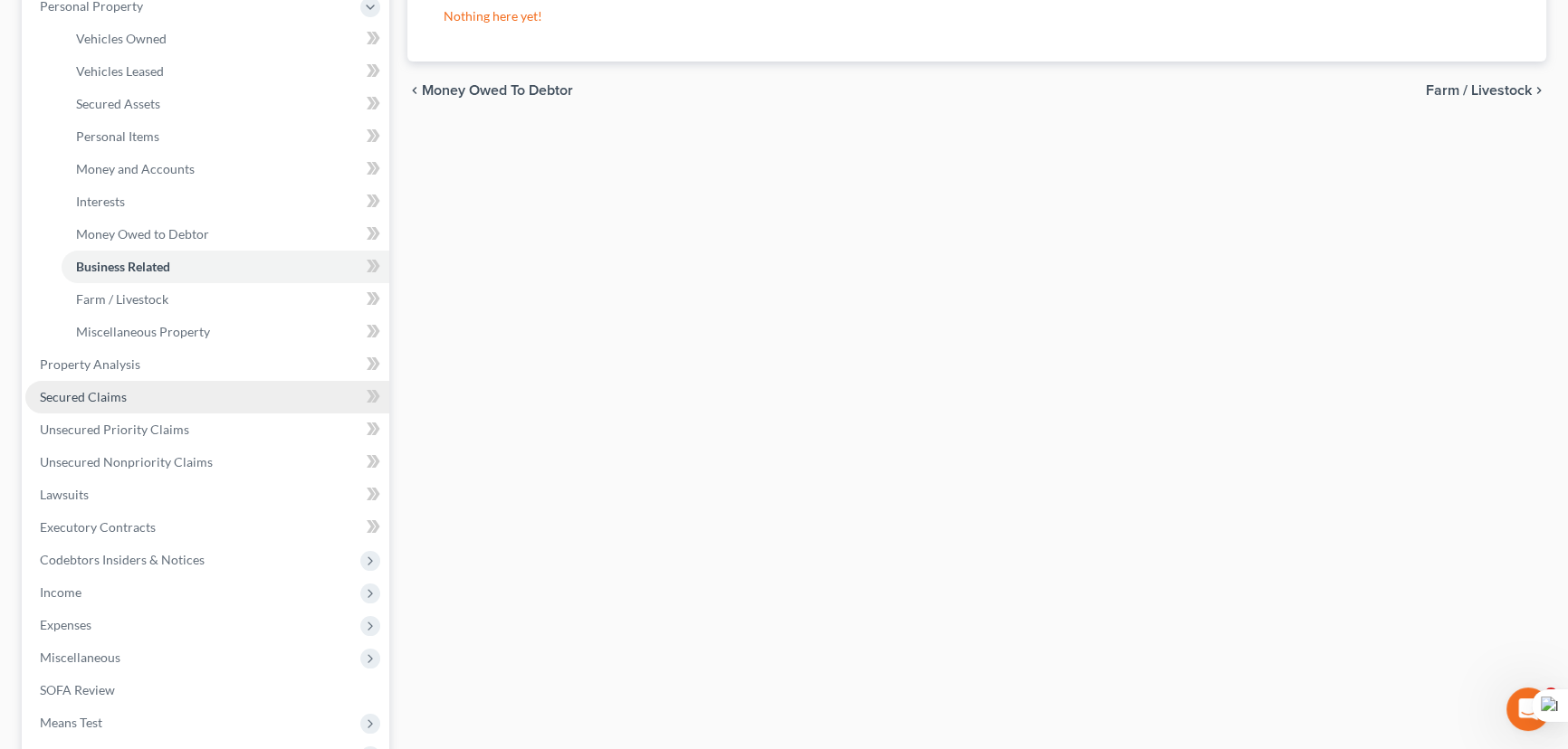
click at [164, 406] on link "Secured Claims" at bounding box center [207, 397] width 364 height 32
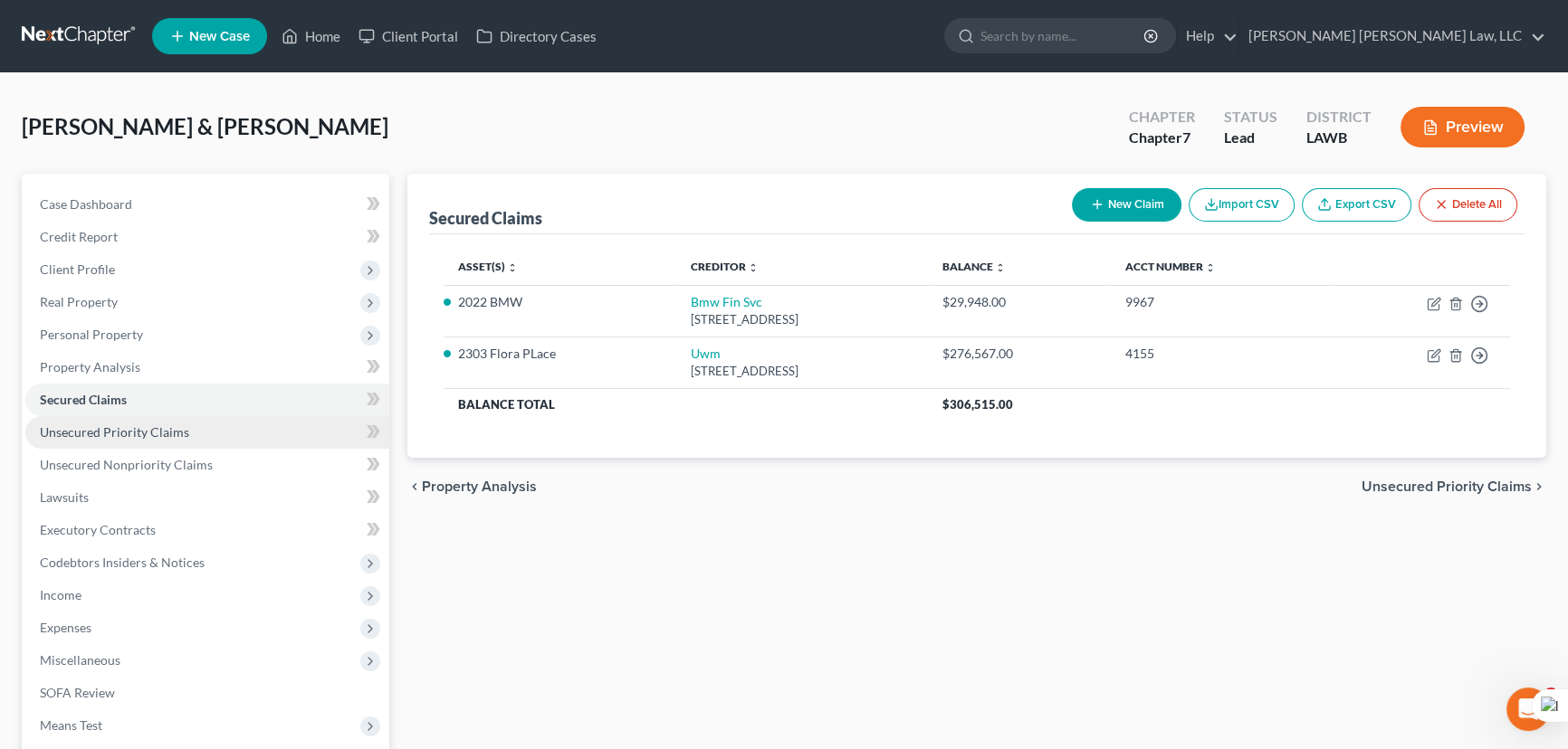
click at [142, 443] on link "Unsecured Priority Claims" at bounding box center [207, 432] width 364 height 32
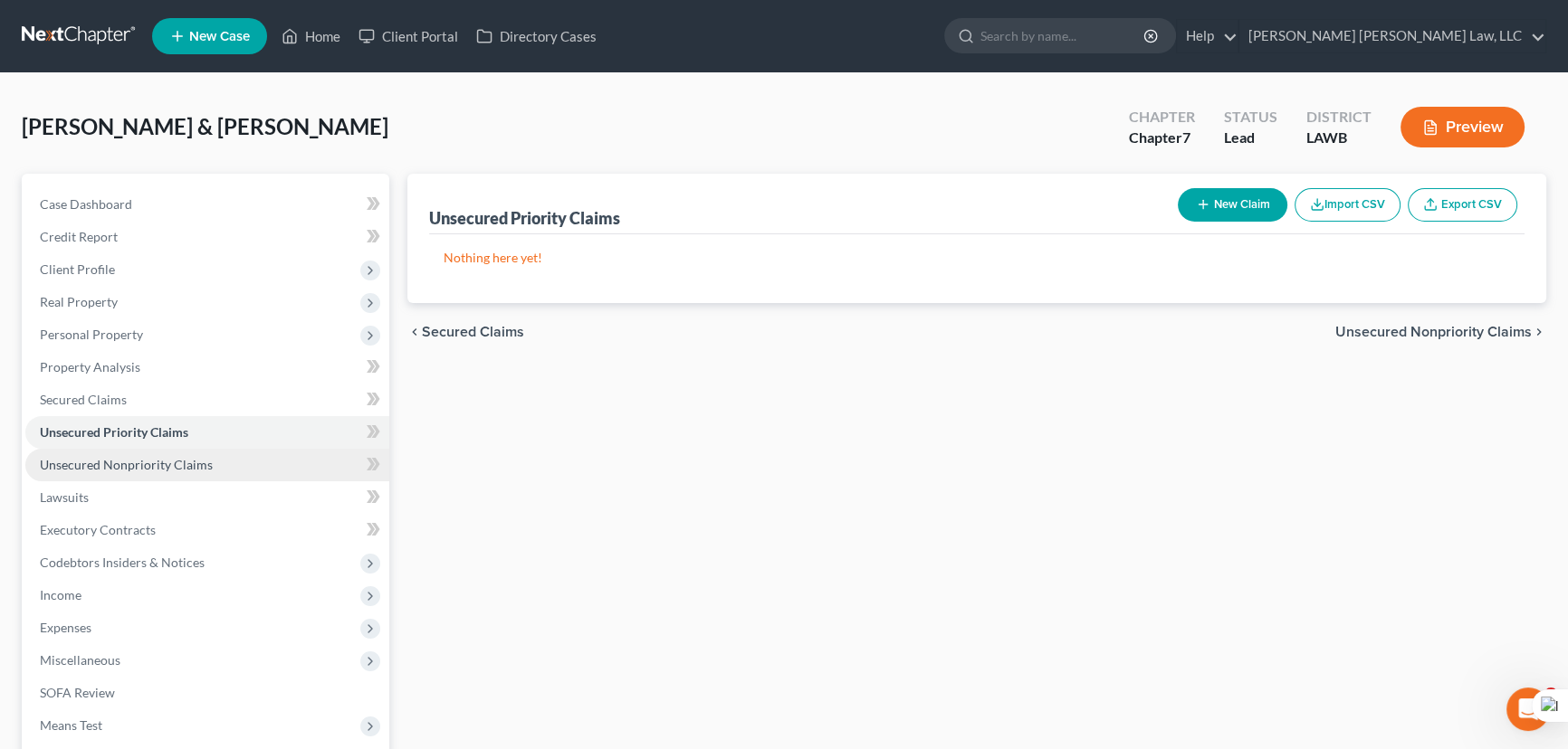
click at [141, 461] on span "Unsecured Nonpriority Claims" at bounding box center [126, 465] width 173 height 15
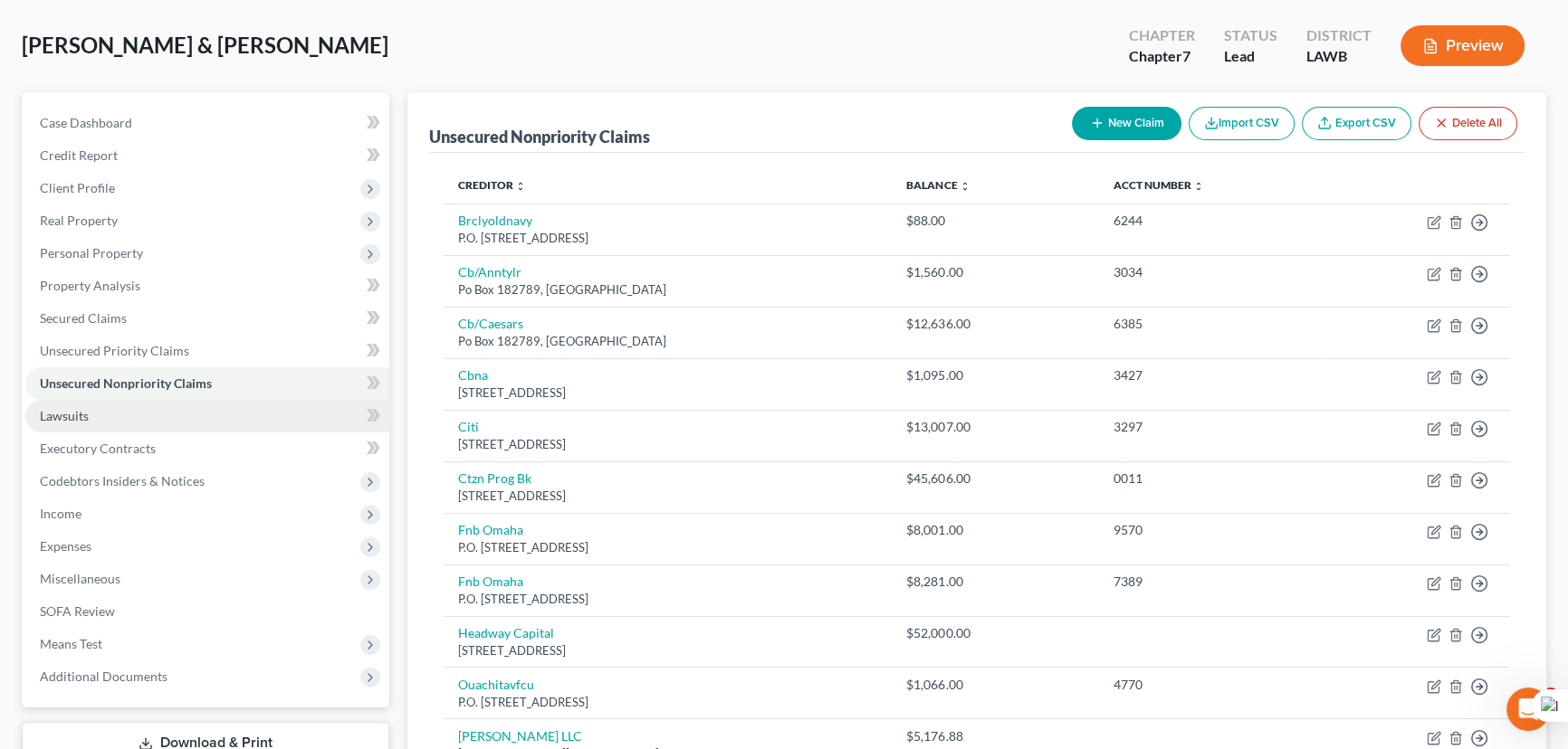
click at [125, 412] on link "Lawsuits" at bounding box center [207, 416] width 364 height 32
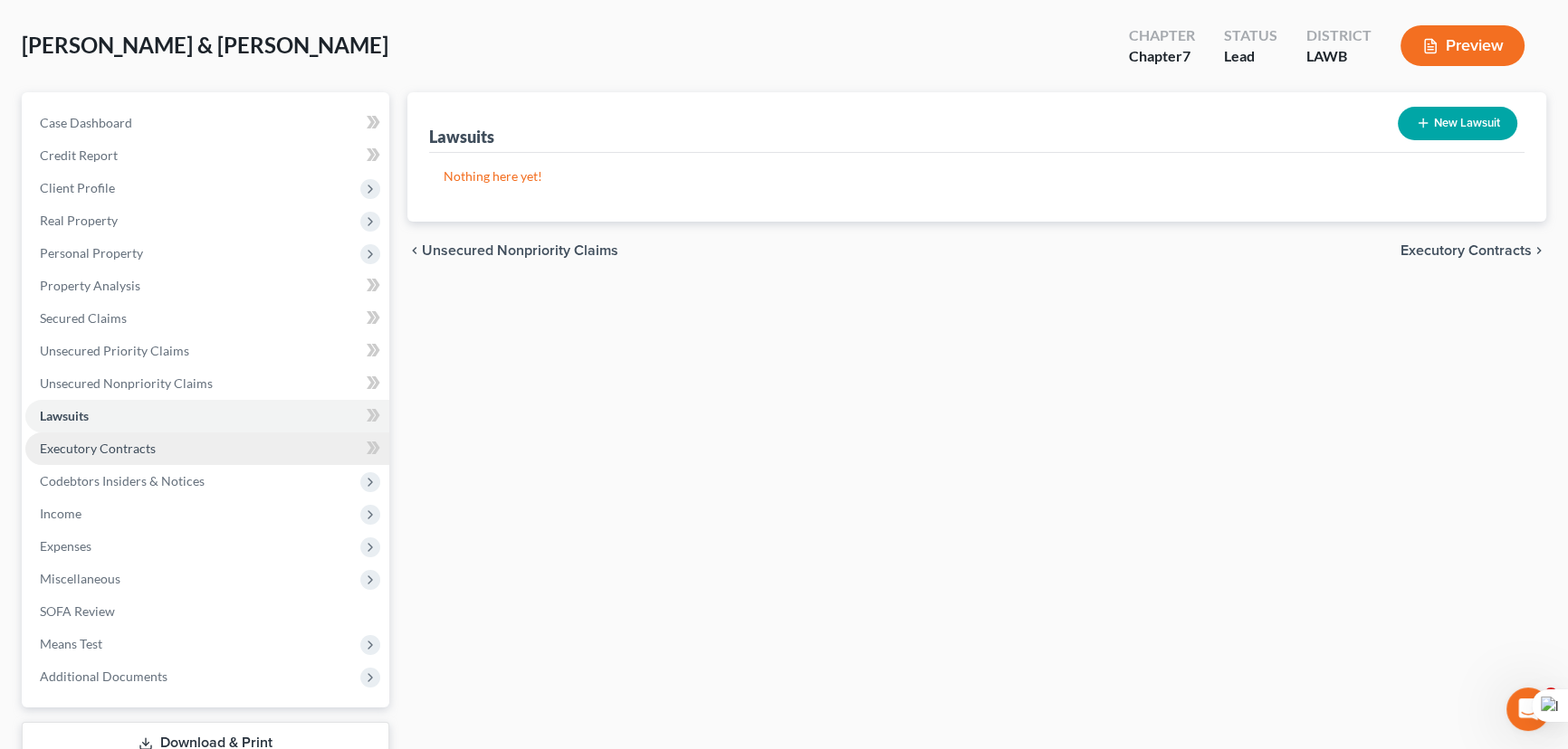
click at [159, 443] on link "Executory Contracts" at bounding box center [207, 449] width 364 height 32
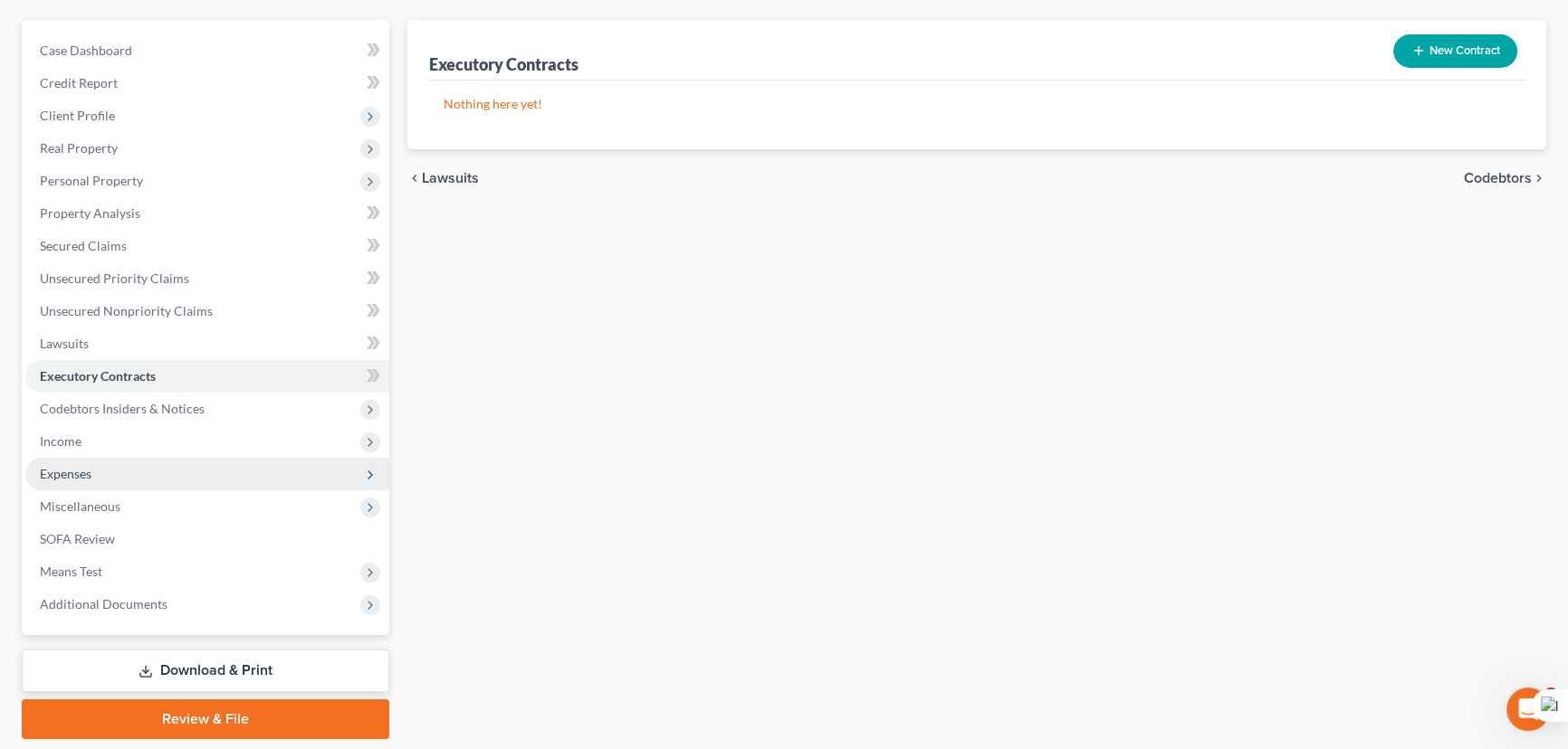
scroll to position [210, 0]
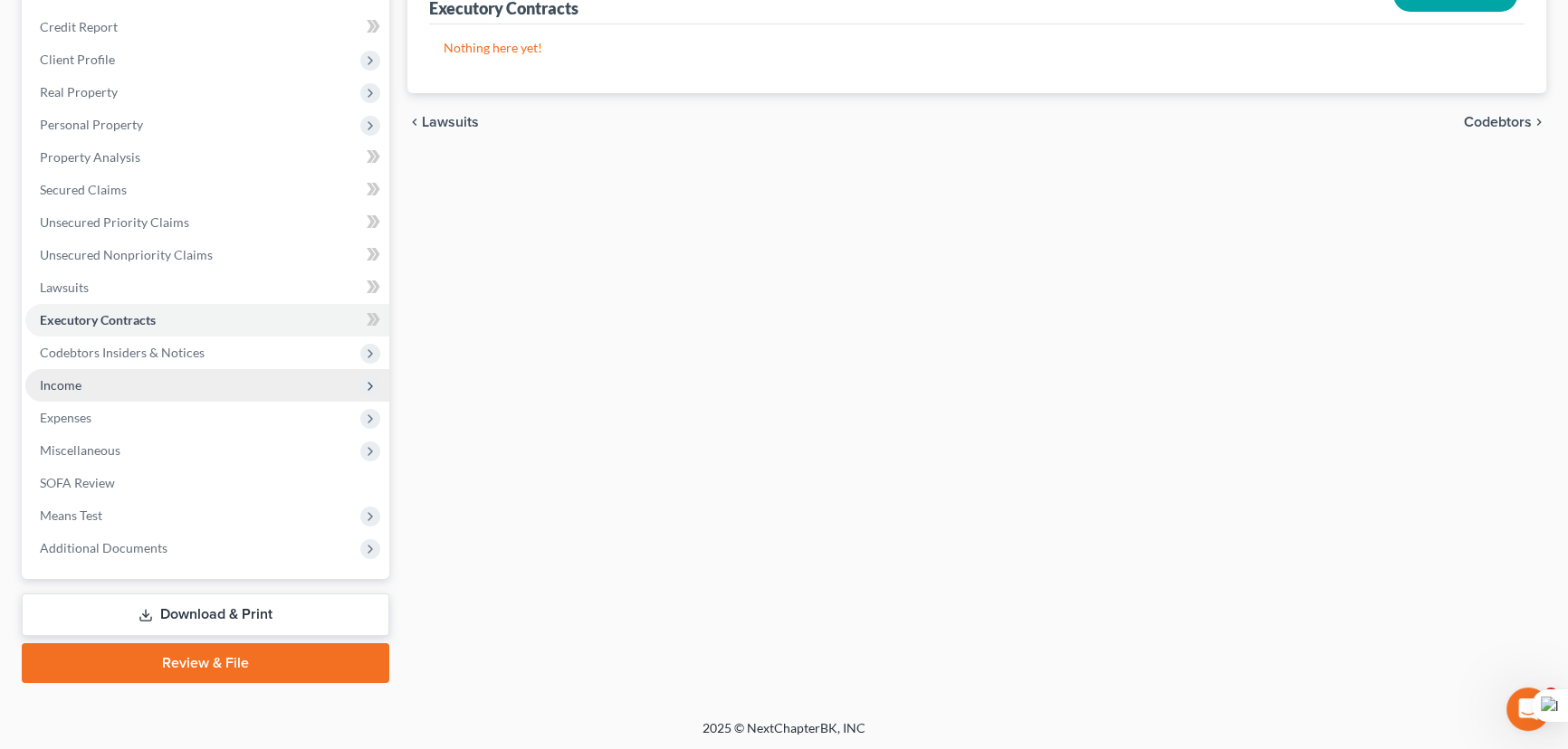
click at [227, 354] on span "Codebtors Insiders & Notices" at bounding box center [207, 353] width 364 height 32
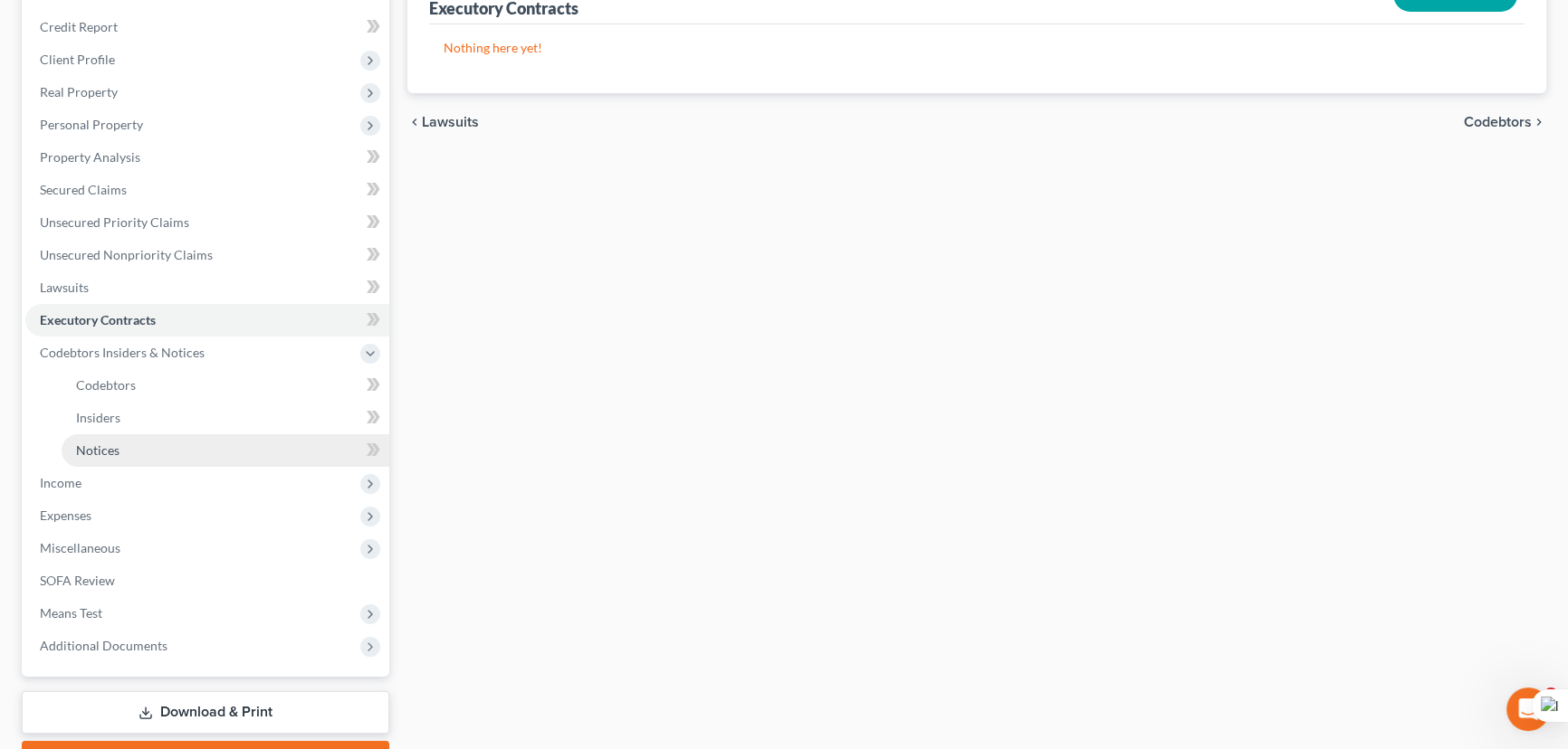
click at [219, 448] on link "Notices" at bounding box center [225, 451] width 328 height 32
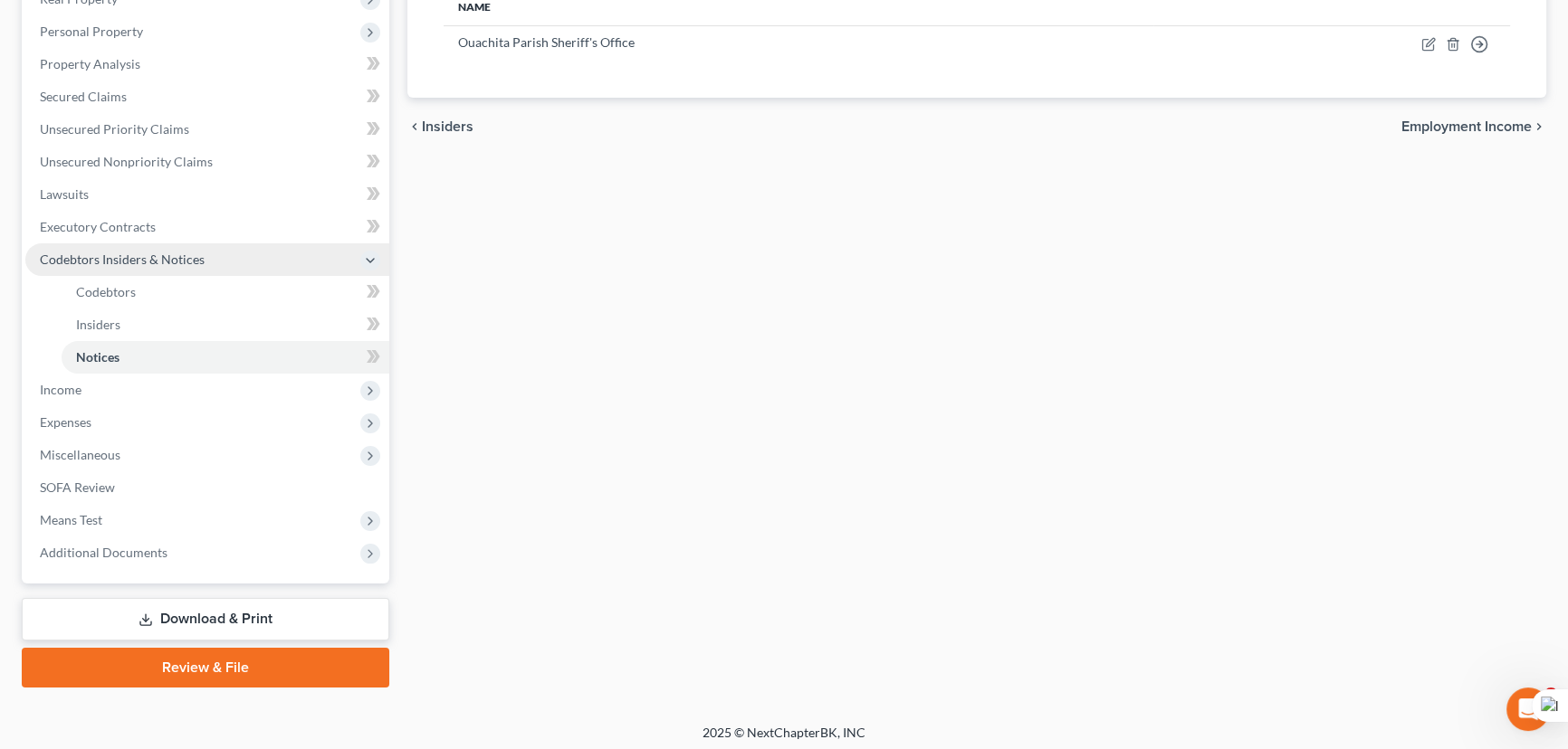
scroll to position [308, 0]
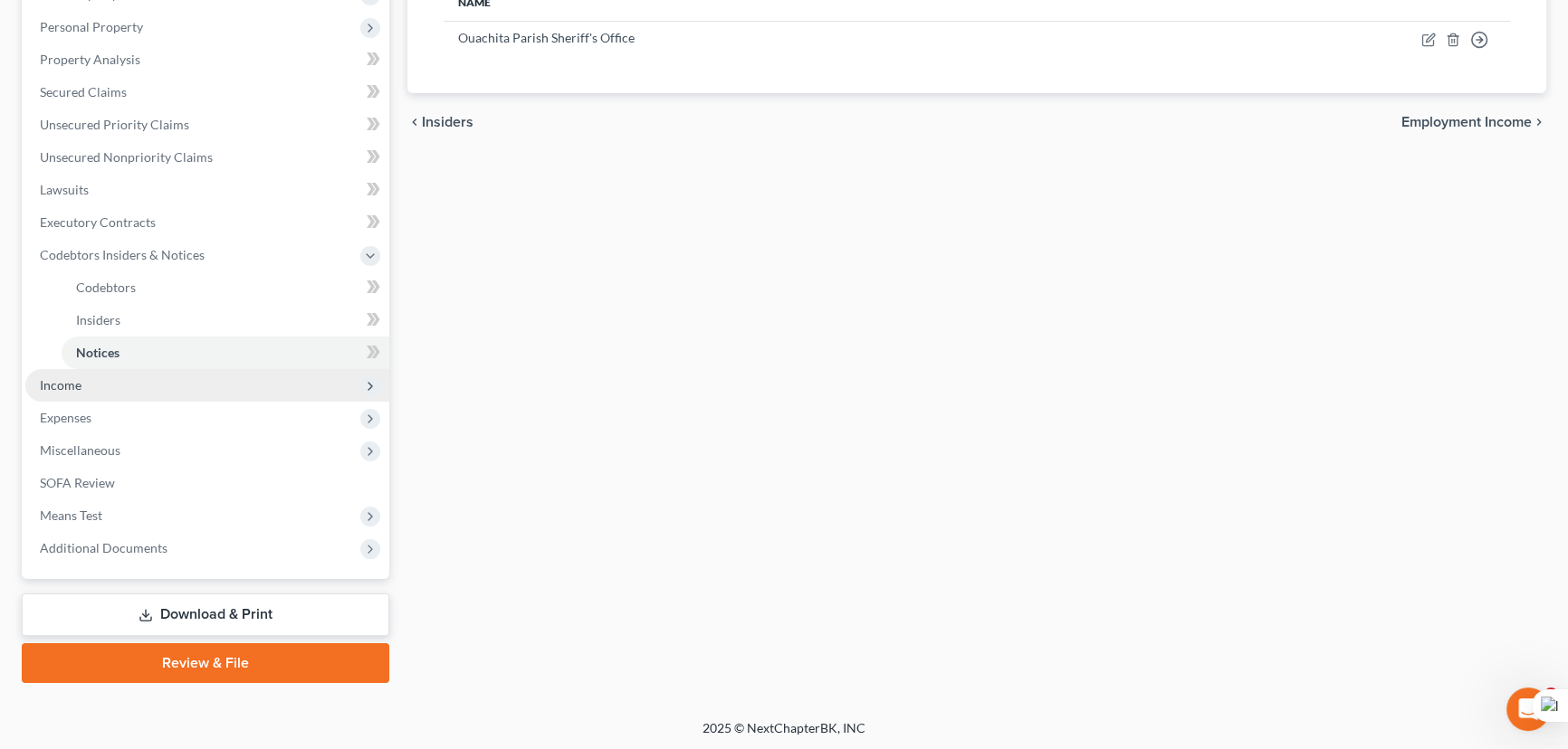
click at [196, 391] on span "Income" at bounding box center [207, 385] width 364 height 32
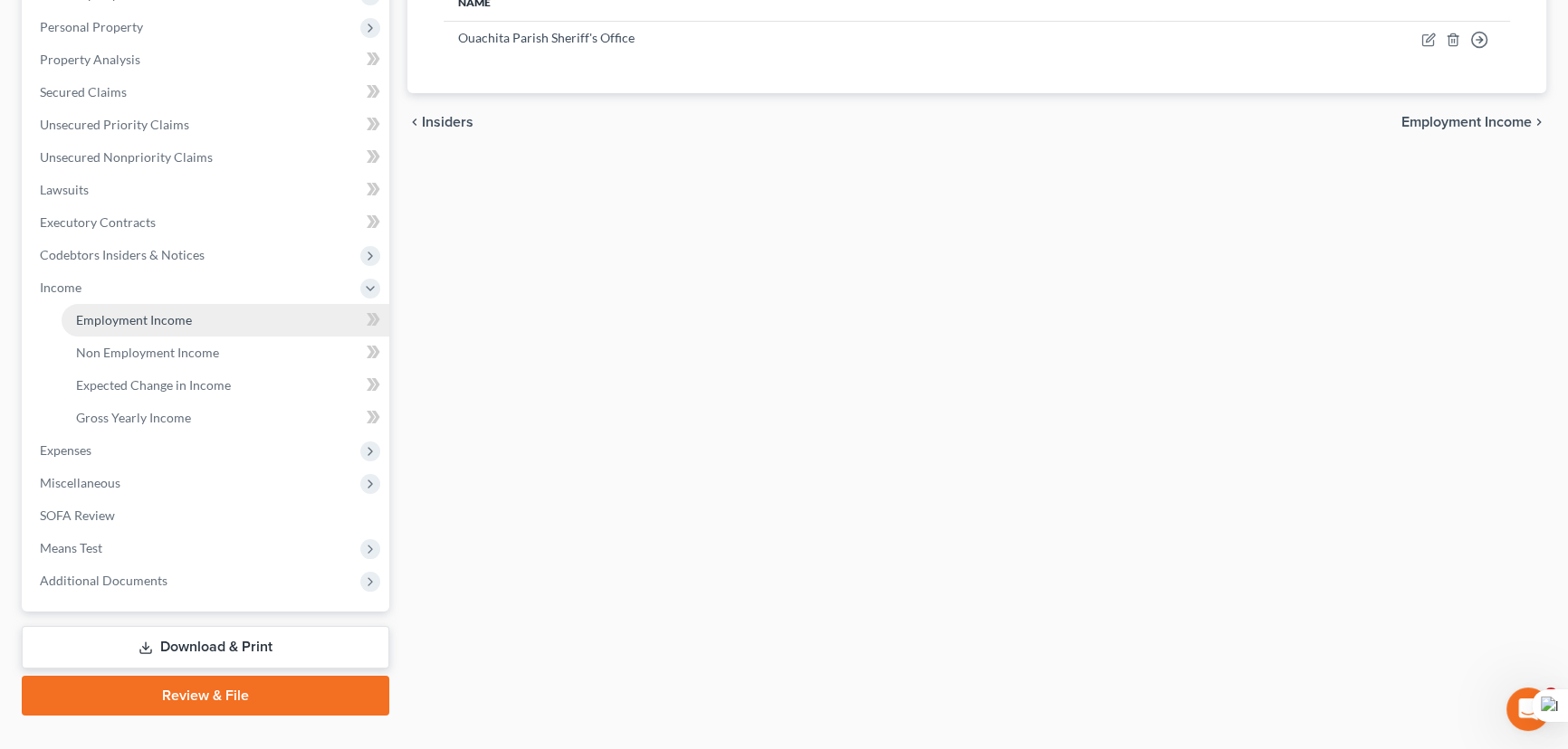
click at [168, 316] on span "Employment Income" at bounding box center [134, 319] width 116 height 15
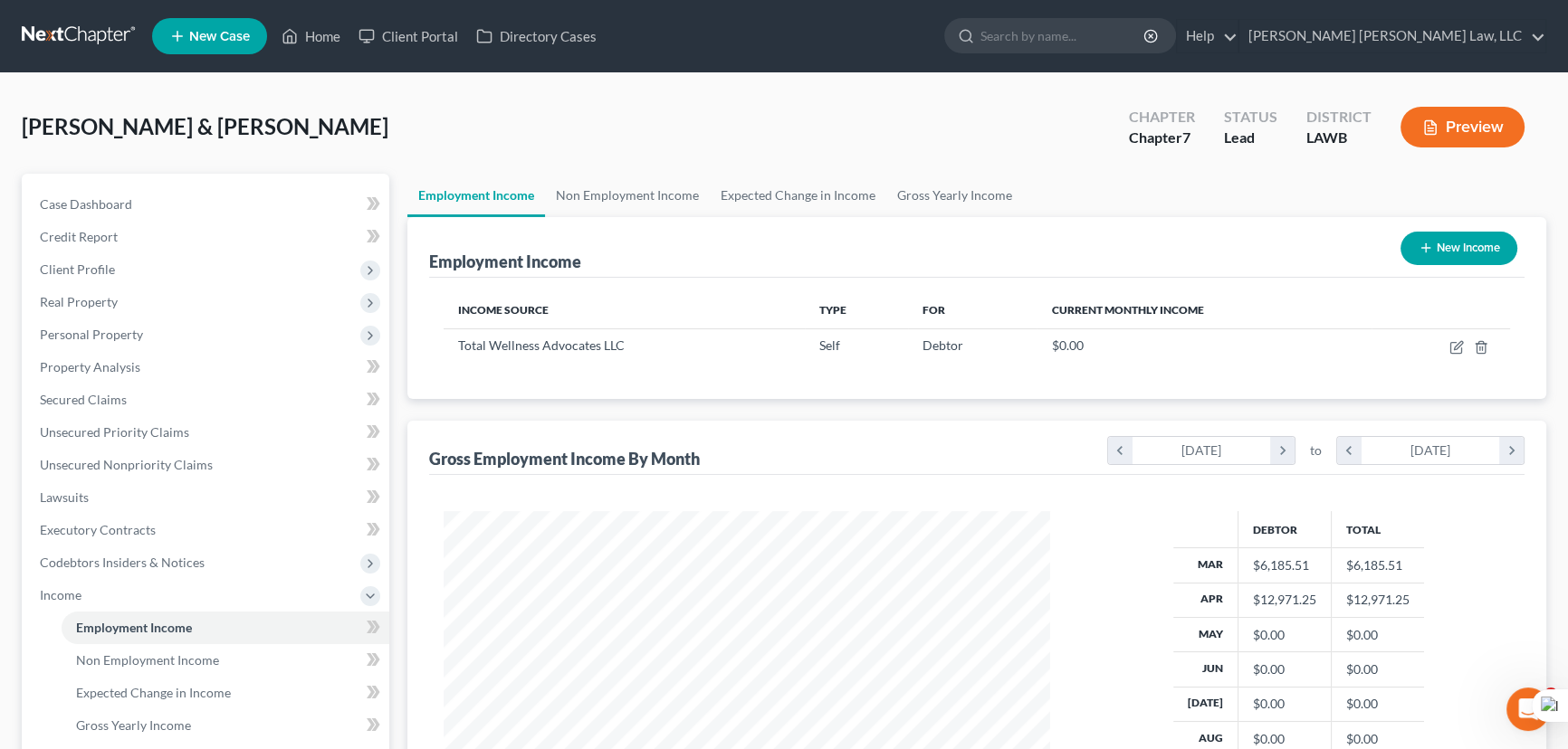
scroll to position [324, 643]
click at [638, 202] on link "Non Employment Income" at bounding box center [627, 196] width 165 height 44
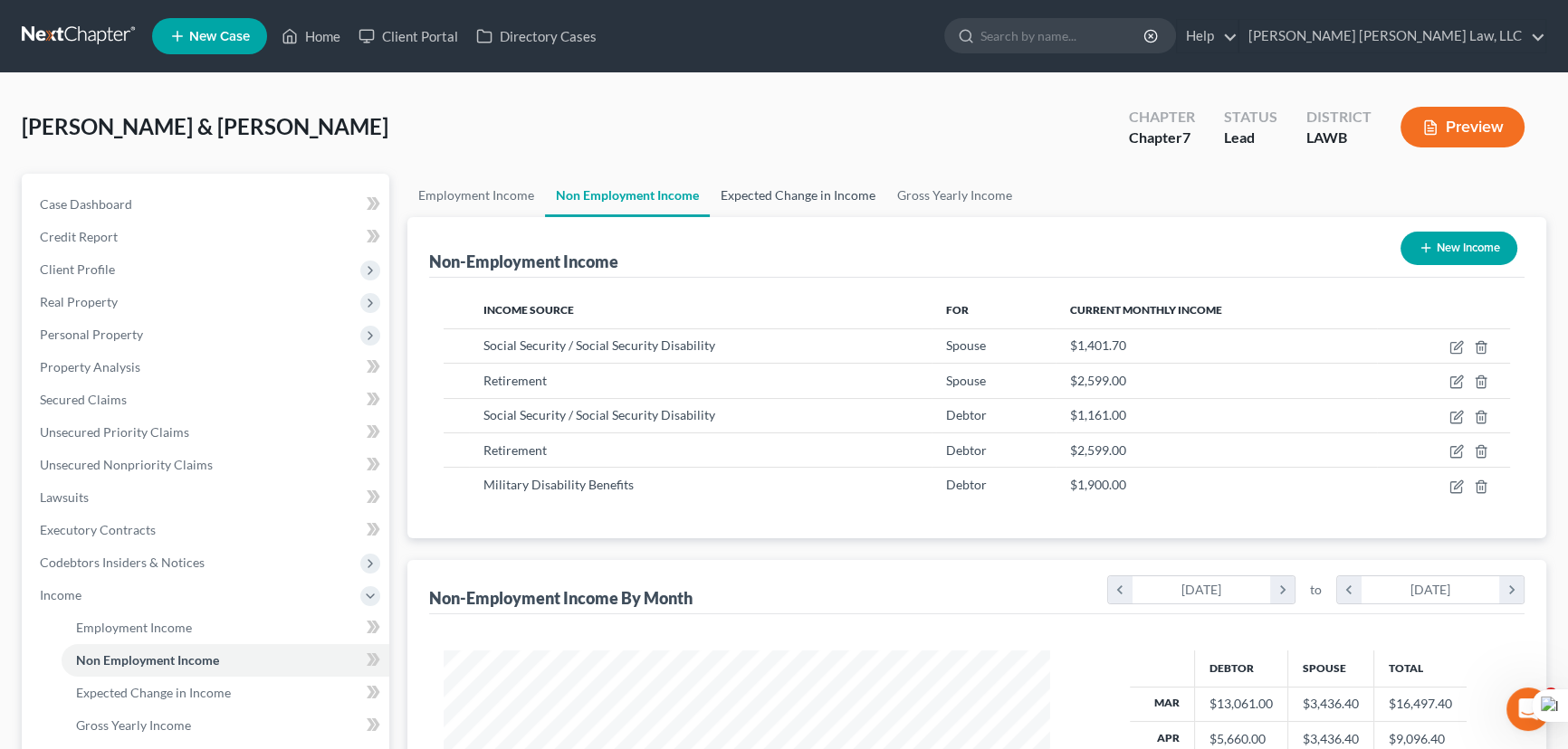
scroll to position [324, 643]
click at [831, 182] on link "Expected Change in Income" at bounding box center [798, 196] width 177 height 44
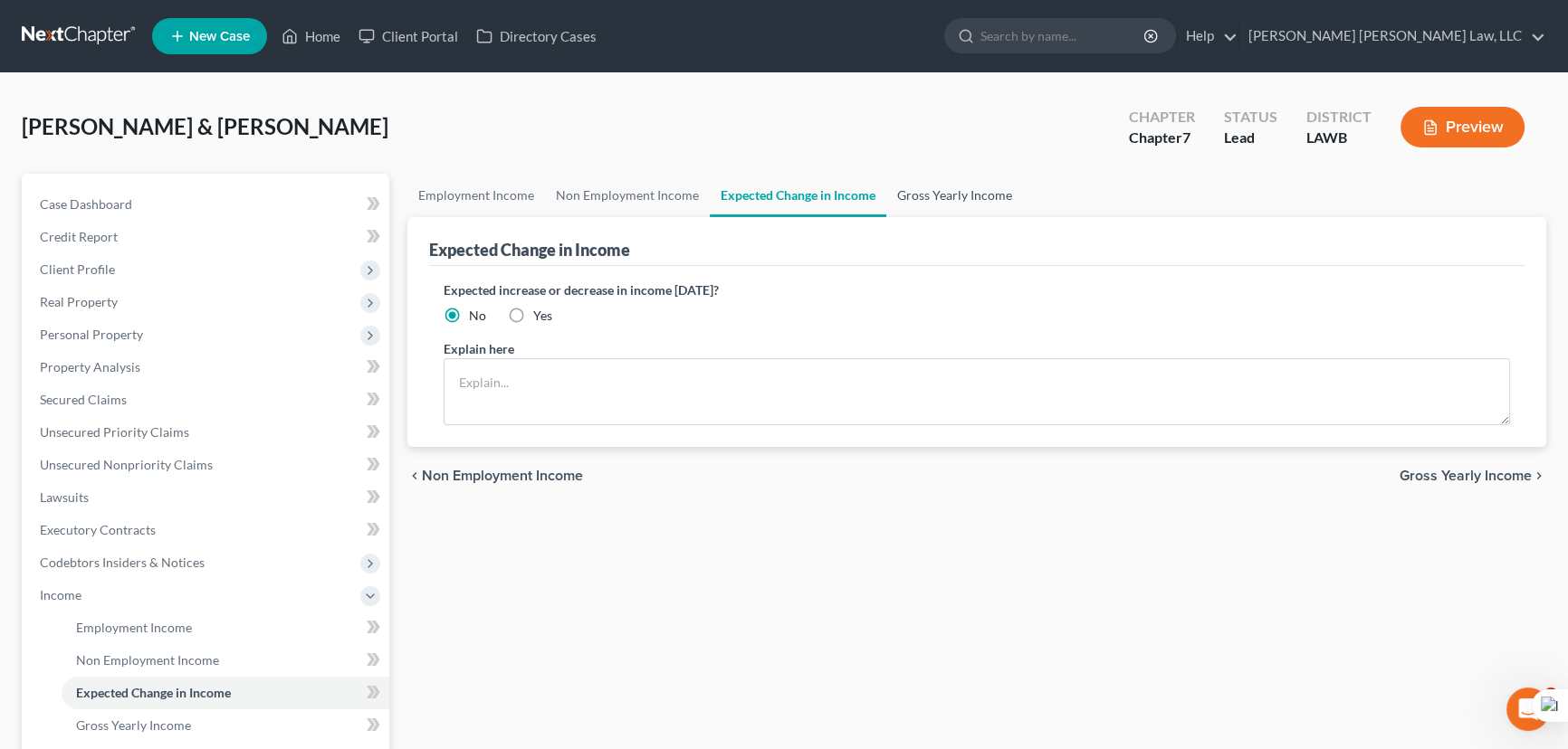
click at [933, 198] on link "Gross Yearly Income" at bounding box center [955, 196] width 137 height 44
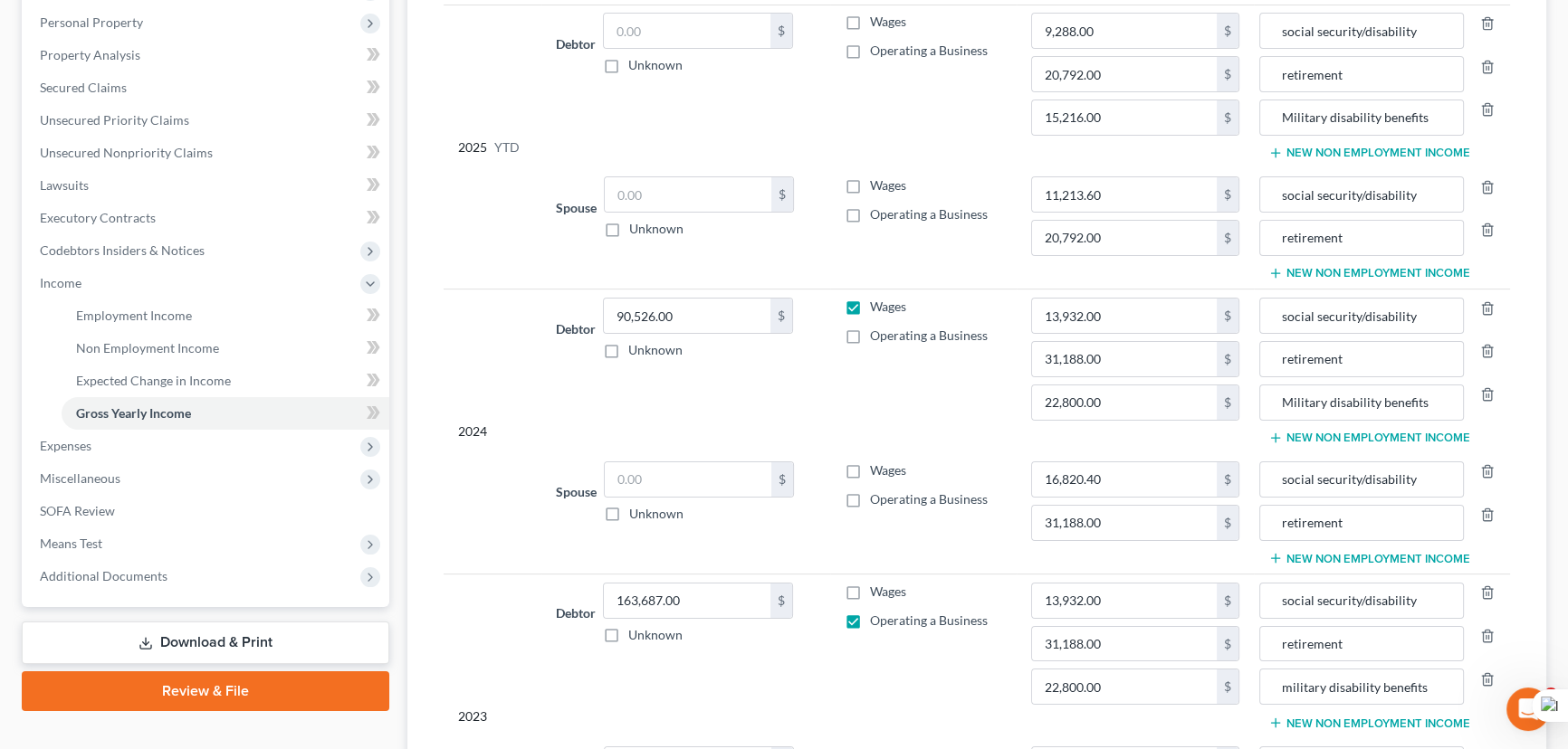
scroll to position [82, 0]
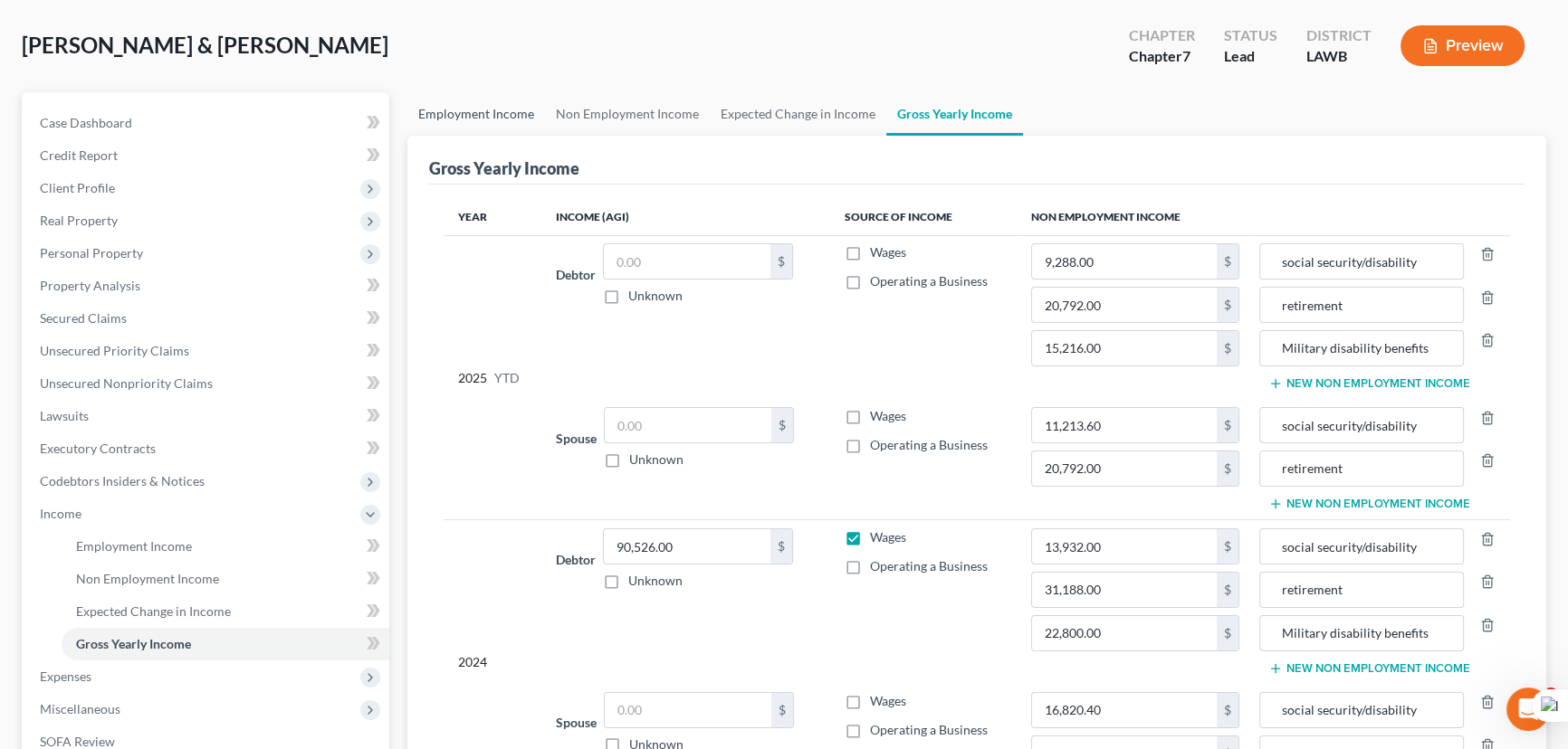
click at [476, 104] on link "Employment Income" at bounding box center [475, 114] width 138 height 44
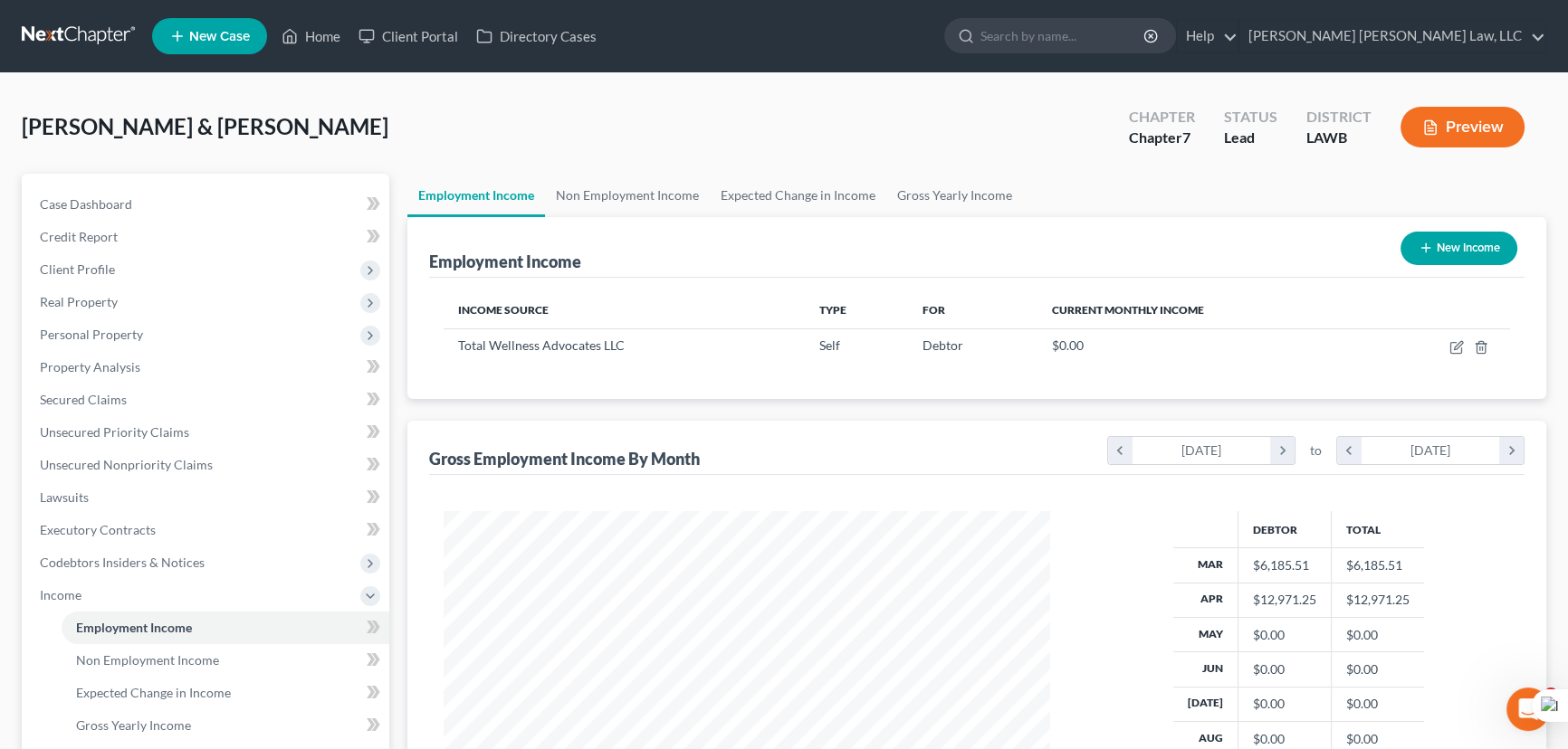
scroll to position [324, 643]
click at [658, 194] on link "Non Employment Income" at bounding box center [627, 196] width 165 height 44
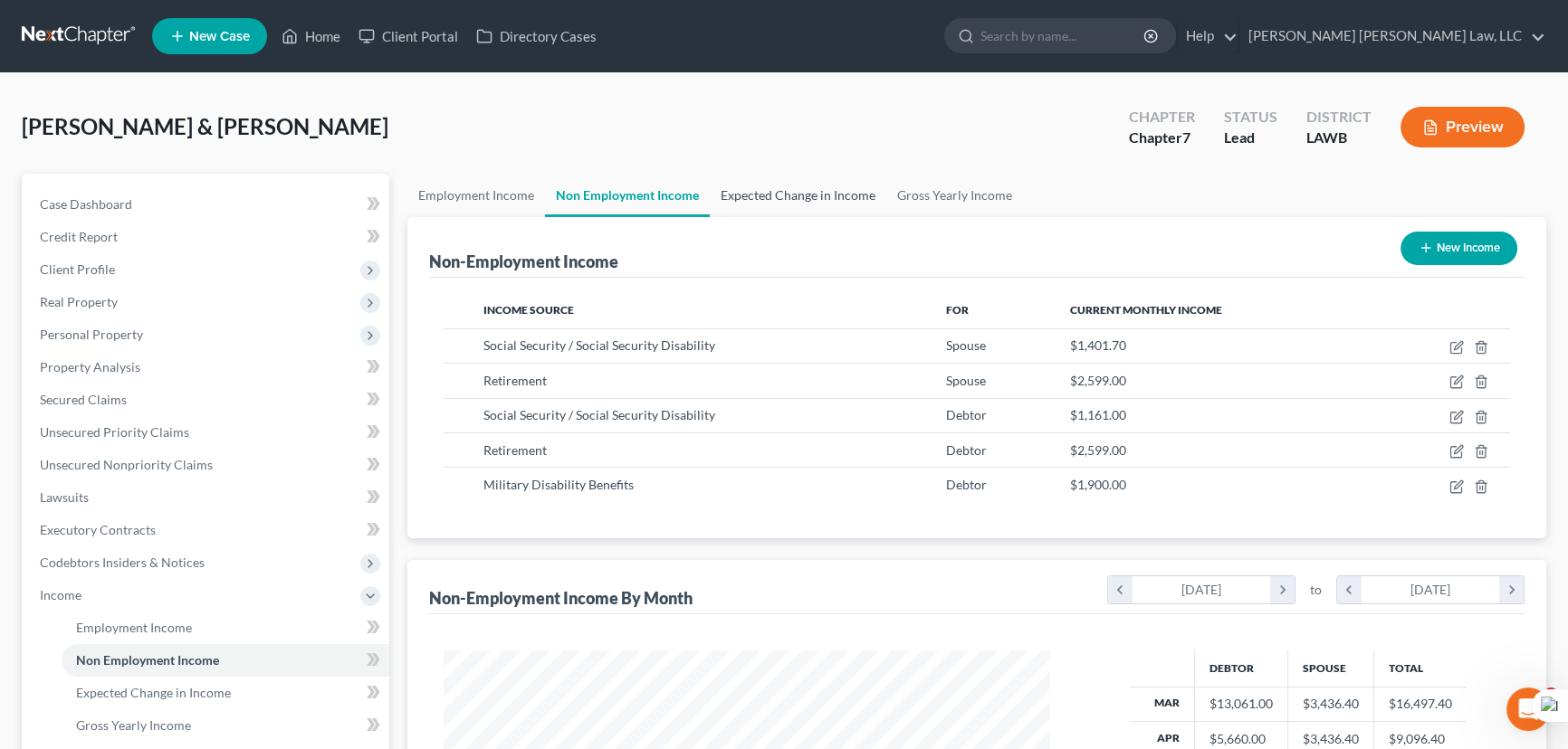
scroll to position [324, 643]
click at [470, 168] on div "[PERSON_NAME] & [PERSON_NAME] Upgraded Chapter Chapter 7 Status Lead District L…" at bounding box center [784, 134] width 1524 height 79
click at [476, 198] on link "Employment Income" at bounding box center [475, 196] width 138 height 44
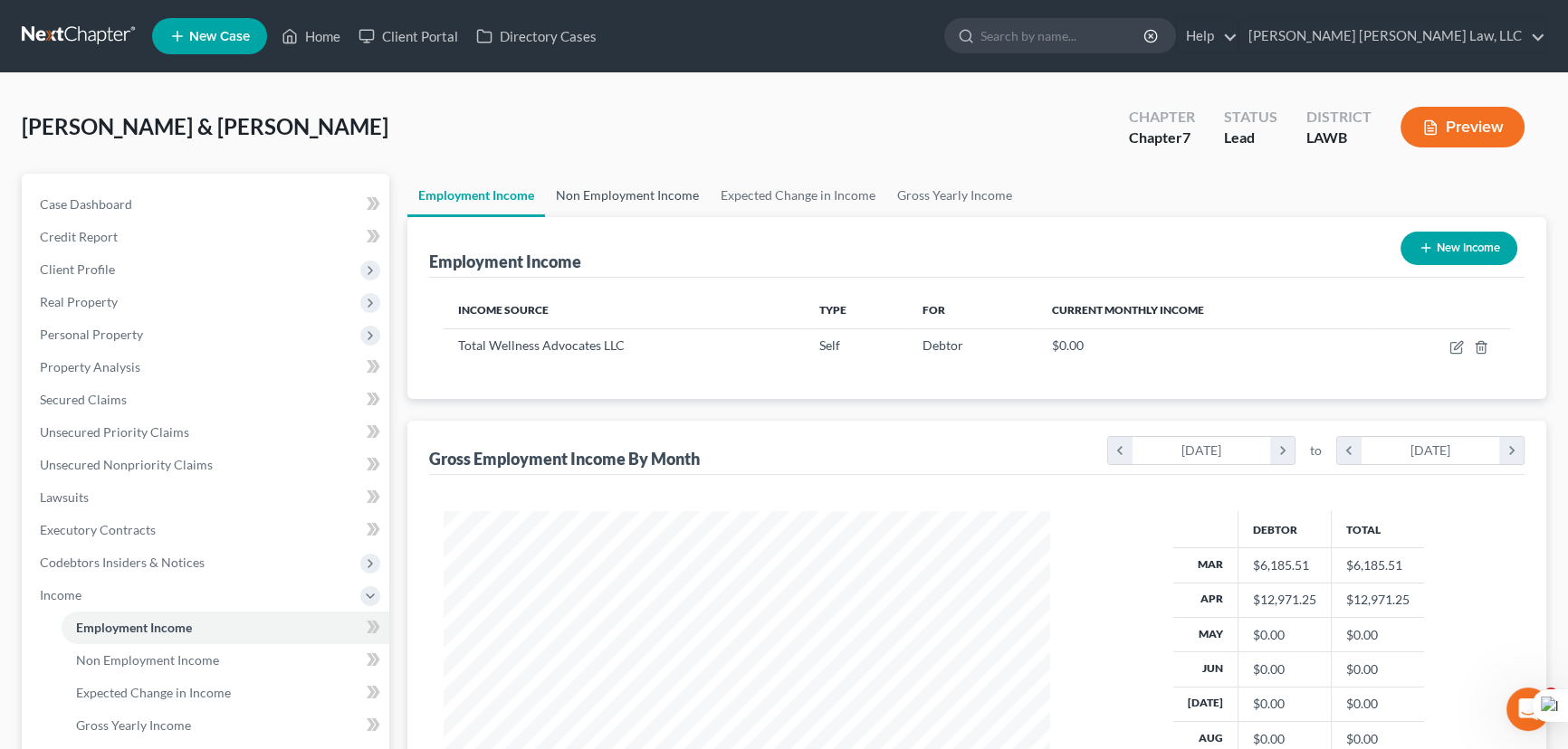
click at [629, 198] on link "Non Employment Income" at bounding box center [627, 196] width 165 height 44
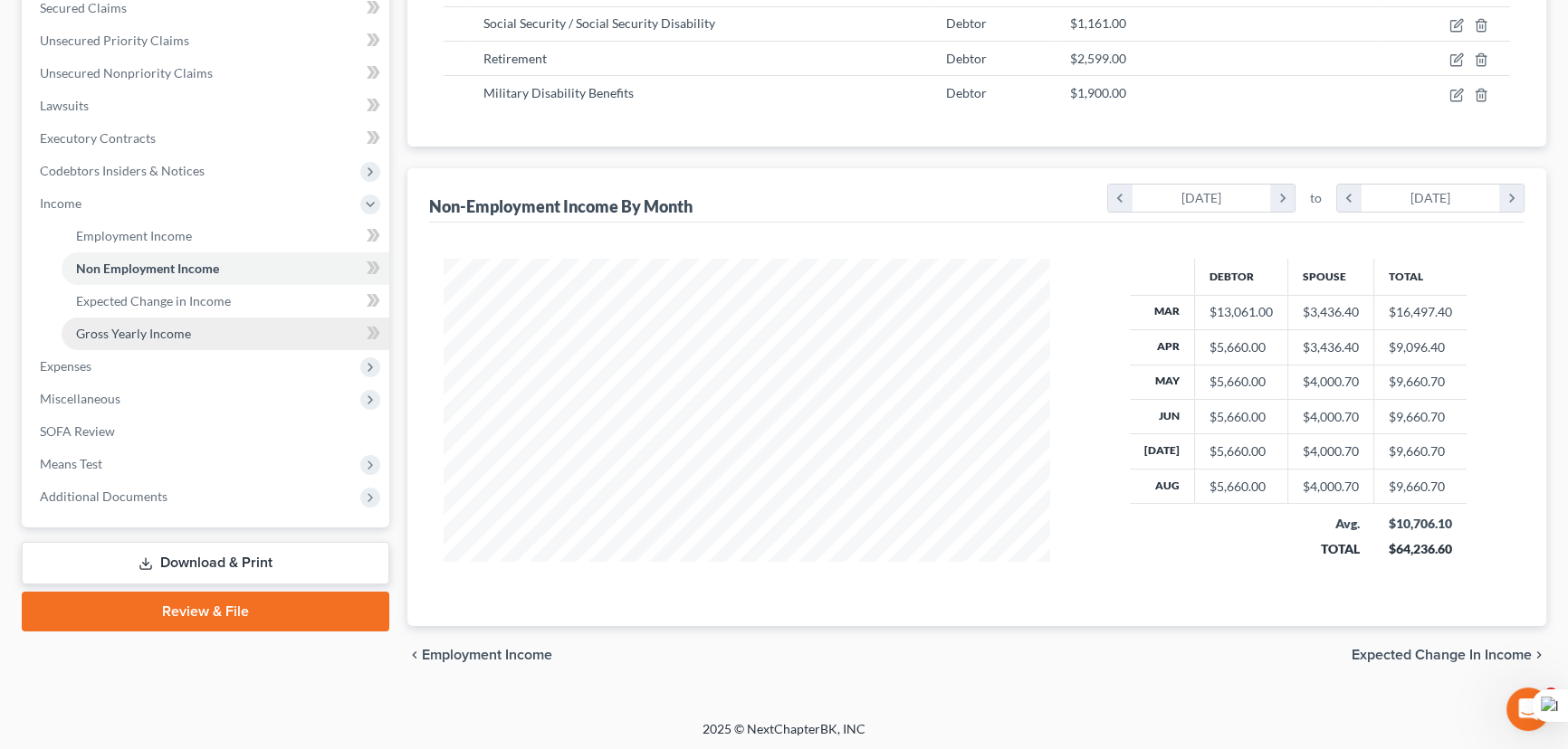
click at [140, 347] on link "Gross Yearly Income" at bounding box center [225, 334] width 328 height 32
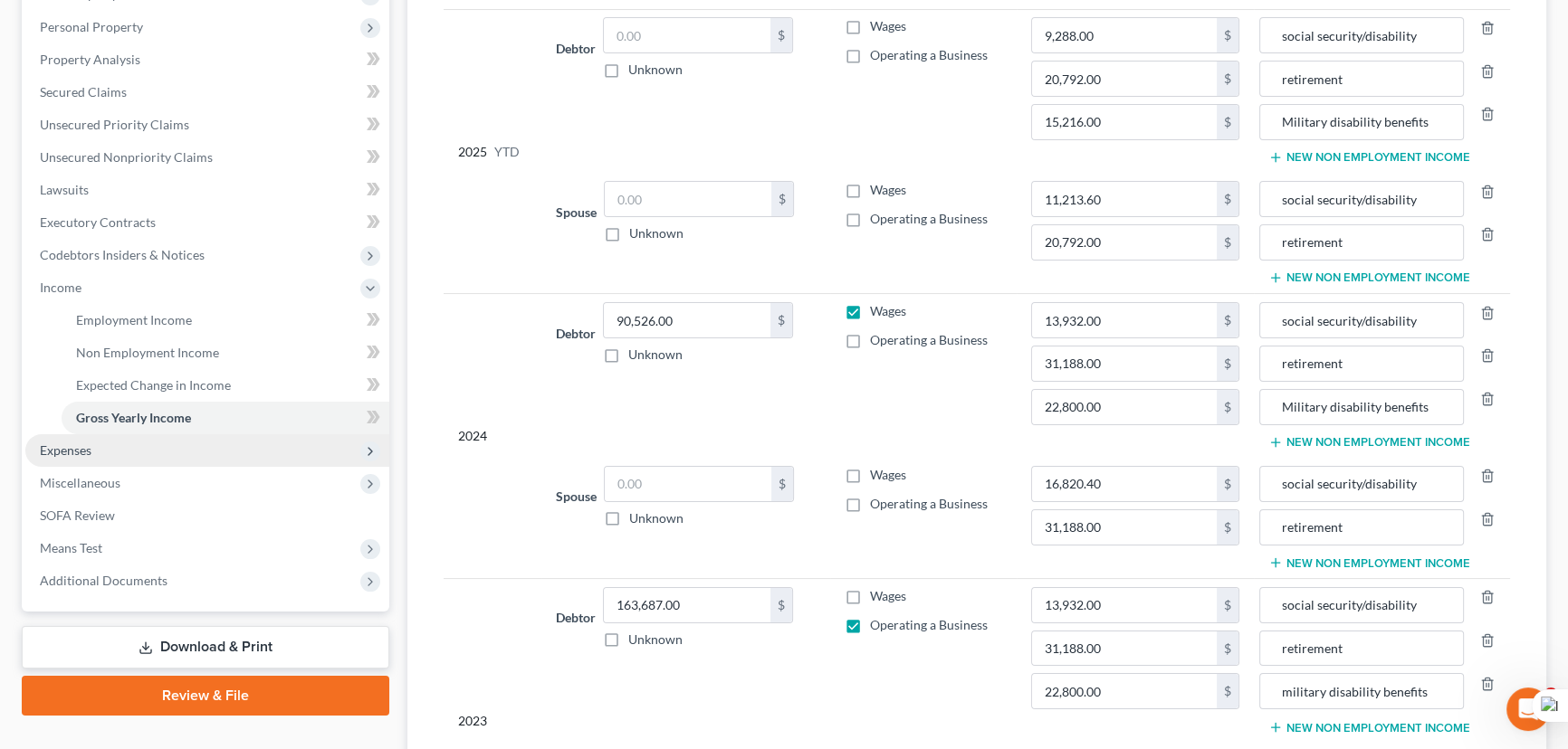
click at [141, 368] on ul "Case Dashboard Payments Invoices Payments Payments Credit Report Client Profile" at bounding box center [207, 239] width 364 height 717
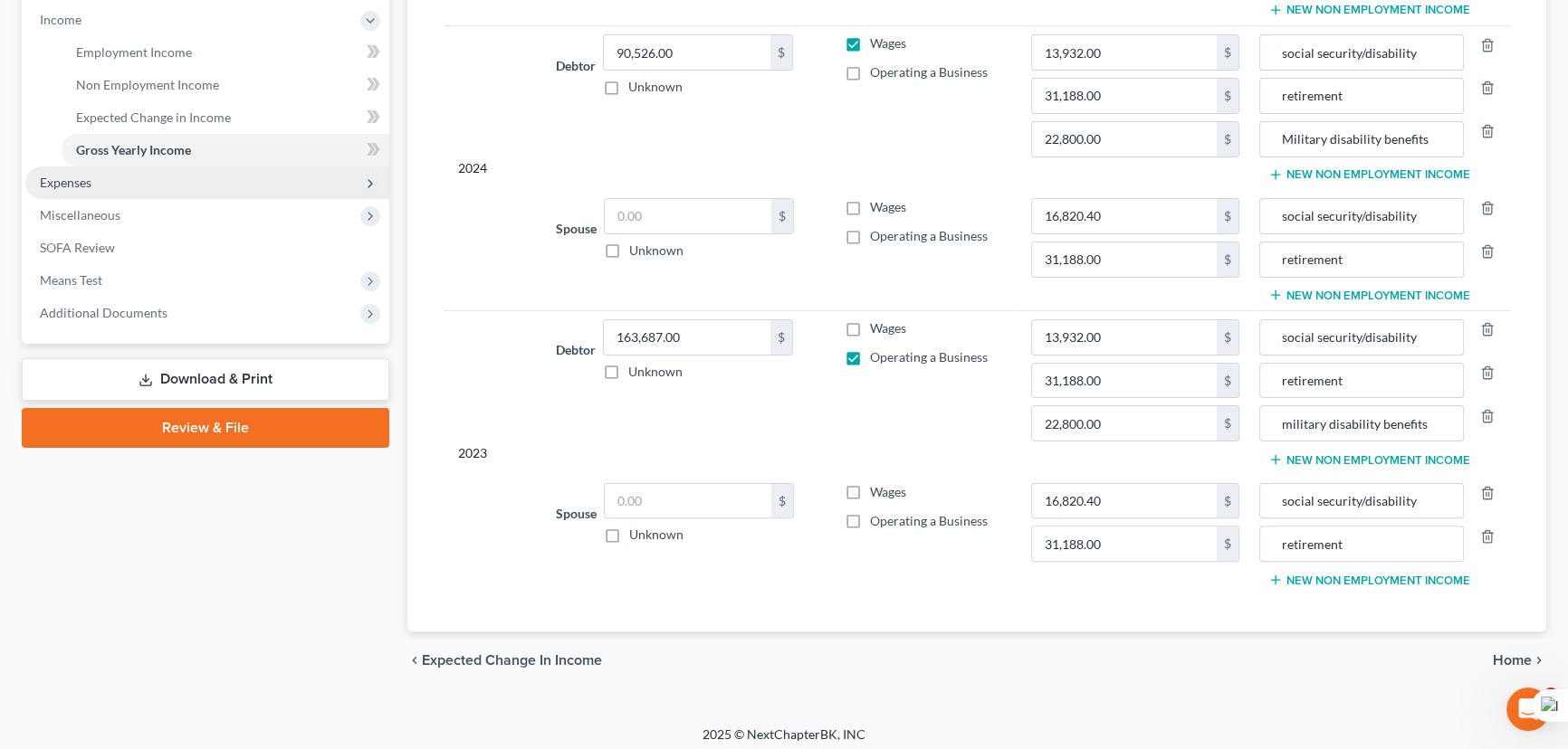
click at [135, 180] on span "Expenses" at bounding box center [207, 182] width 364 height 32
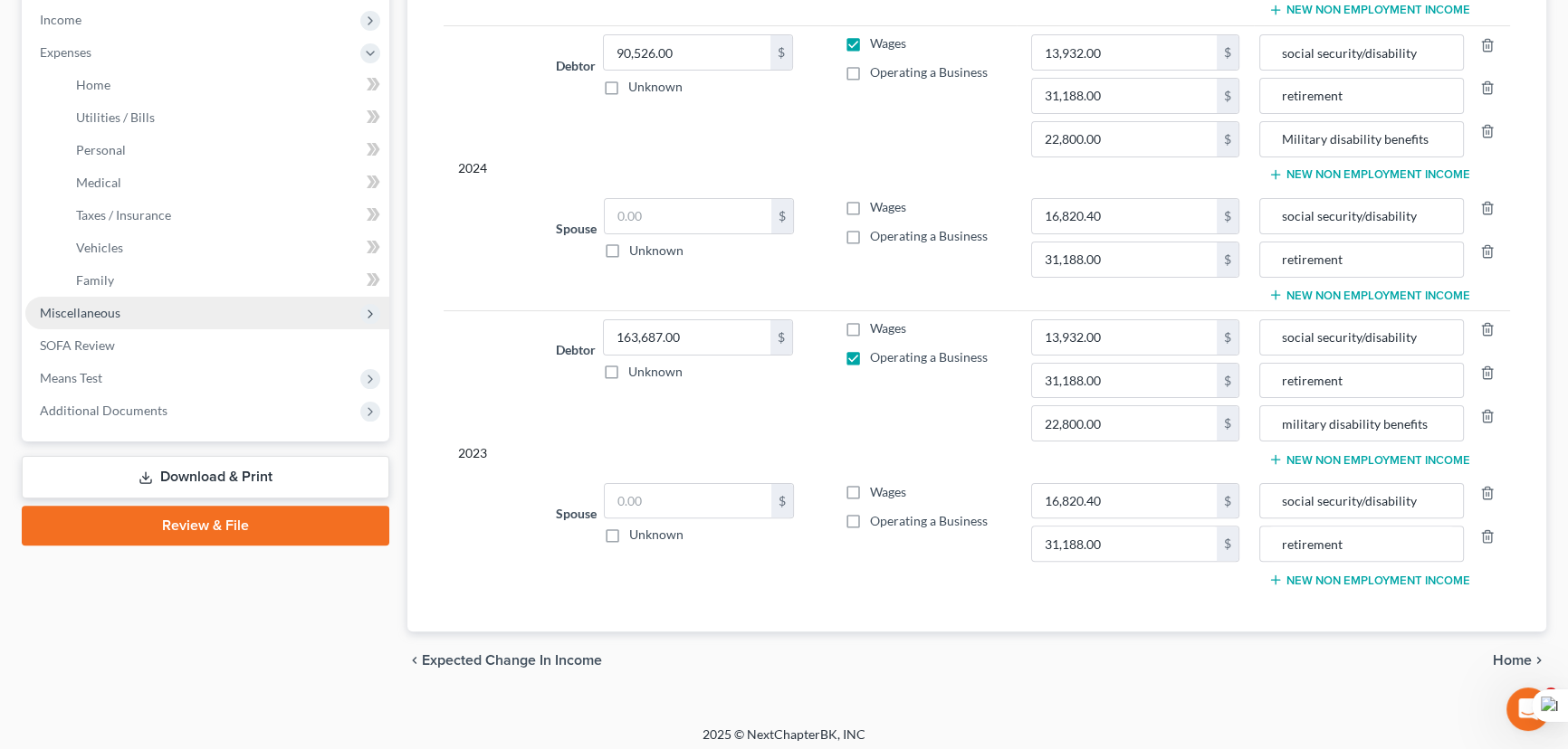
click at [142, 315] on span "Miscellaneous" at bounding box center [207, 313] width 364 height 32
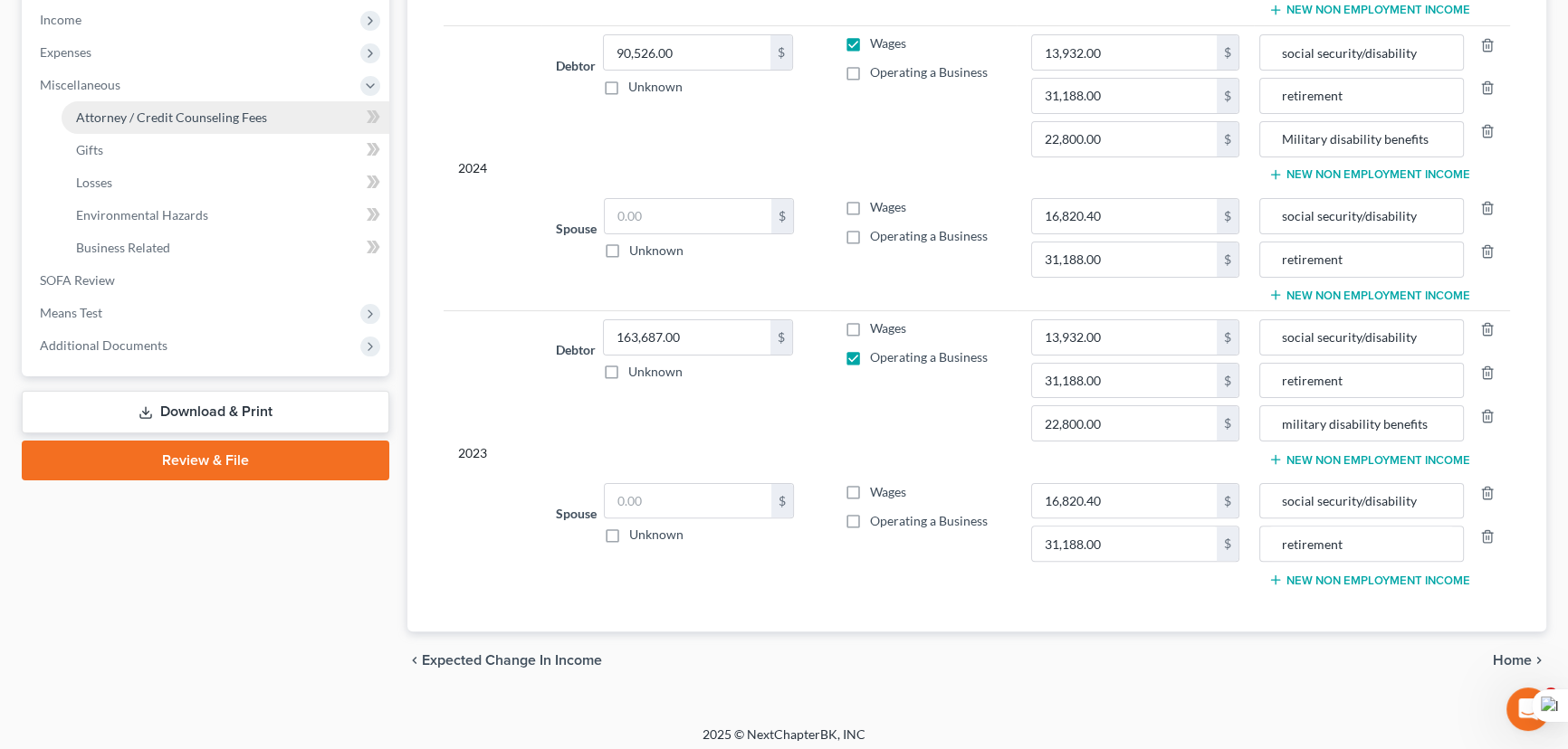
click at [188, 113] on span "Attorney / Credit Counseling Fees" at bounding box center [171, 117] width 191 height 15
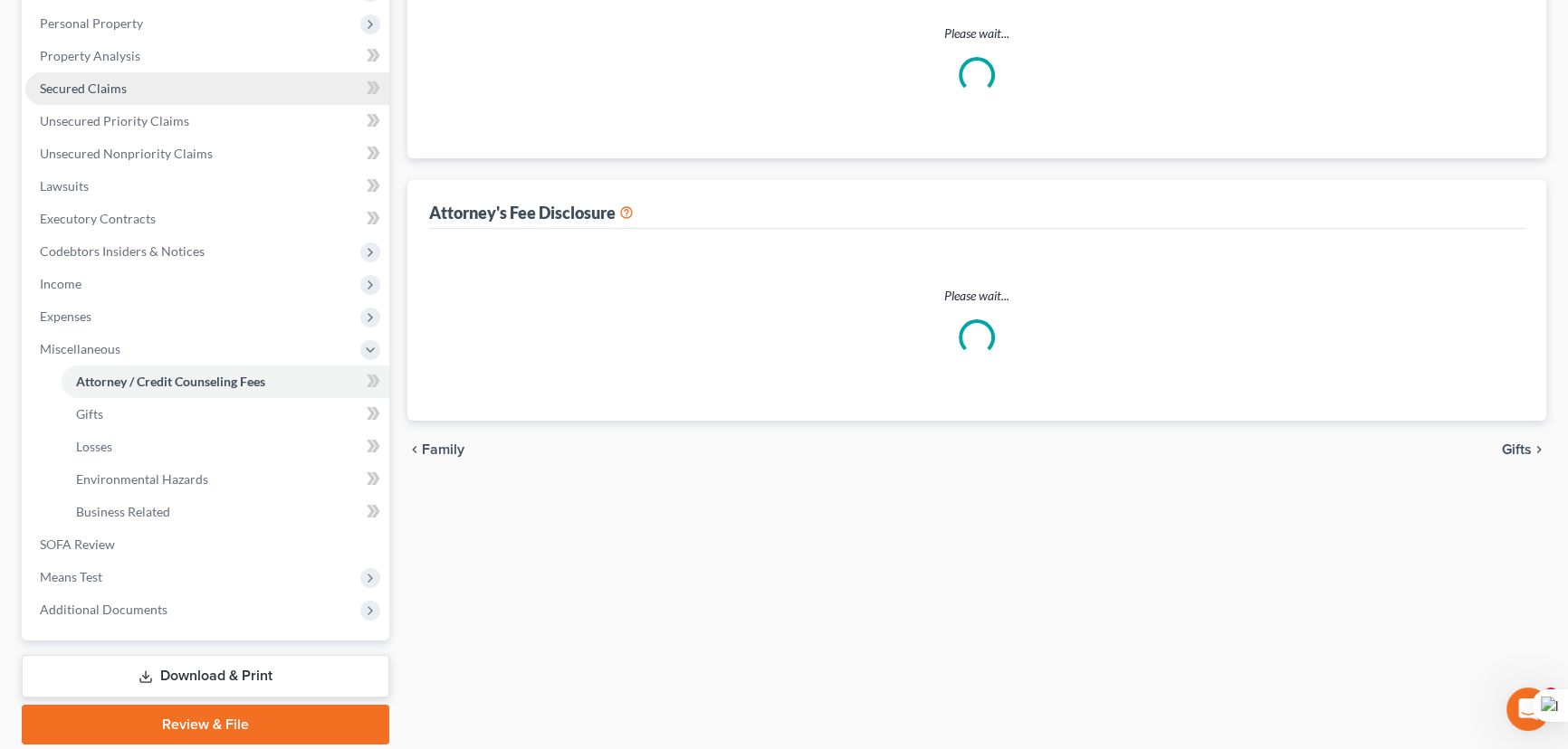
select select "1"
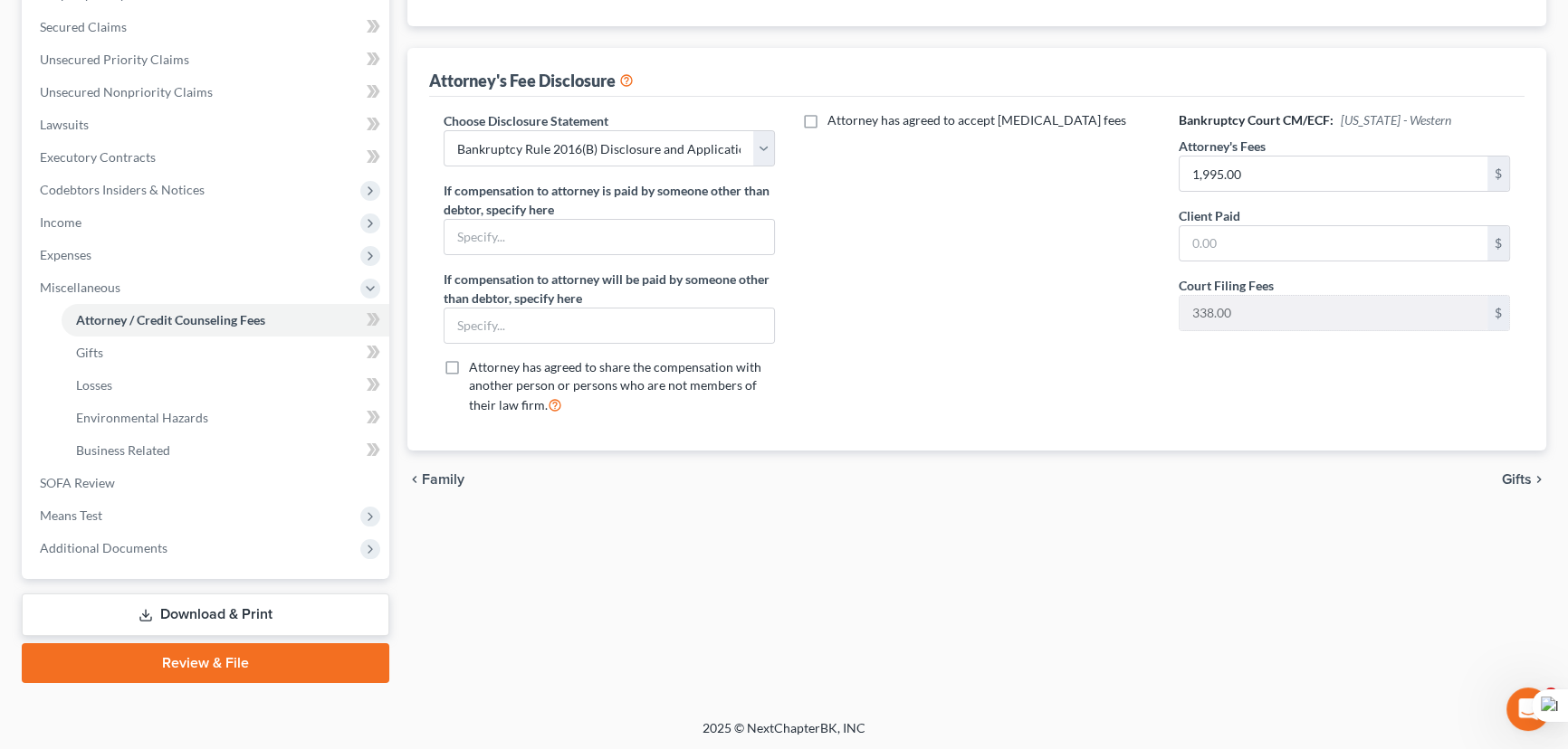
click at [159, 564] on div "Case Dashboard Payments Invoices Payments Payments Credit Report Client Profile…" at bounding box center [205, 190] width 368 height 778
click at [170, 547] on span "Additional Documents" at bounding box center [207, 548] width 364 height 32
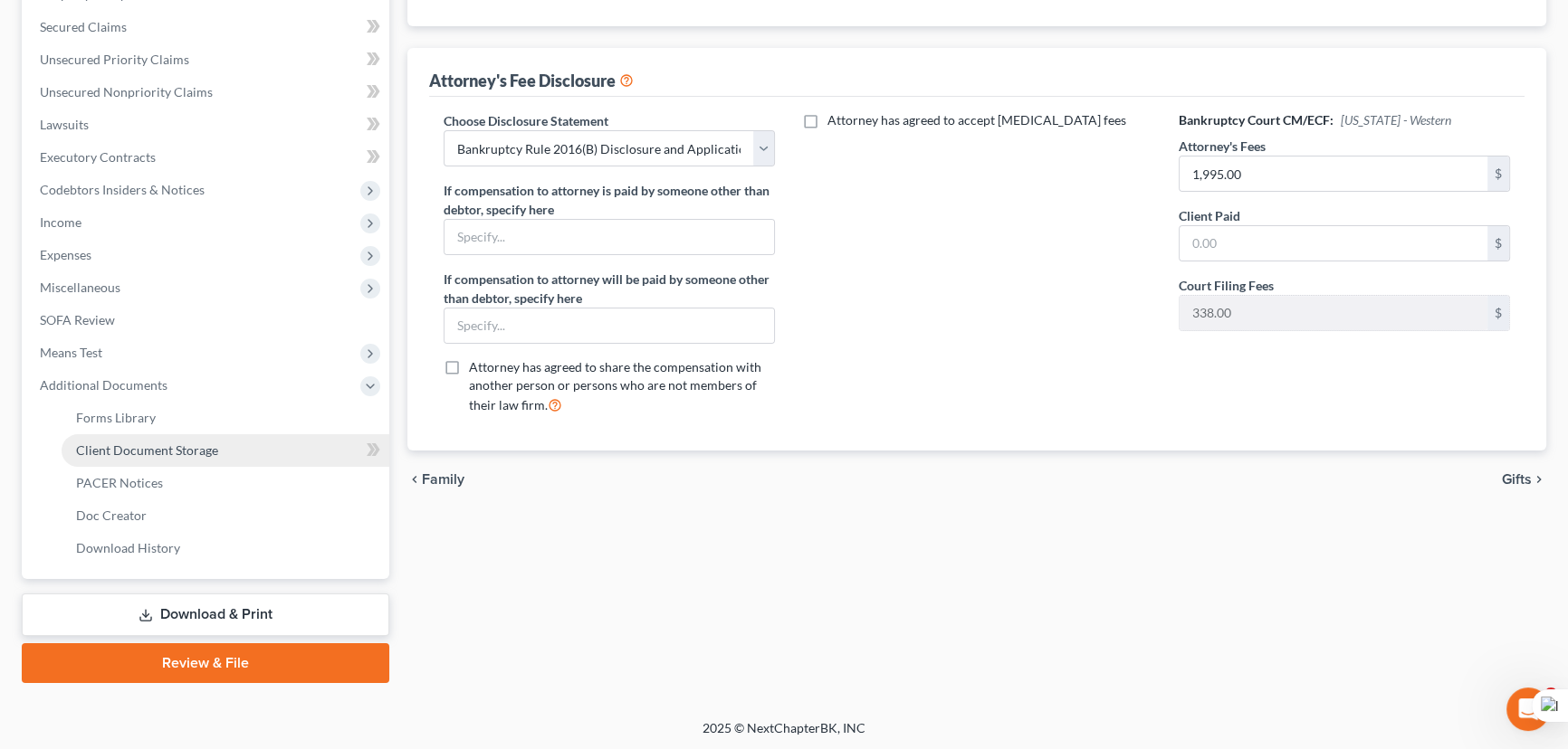
click at [187, 437] on link "Client Document Storage" at bounding box center [225, 451] width 328 height 32
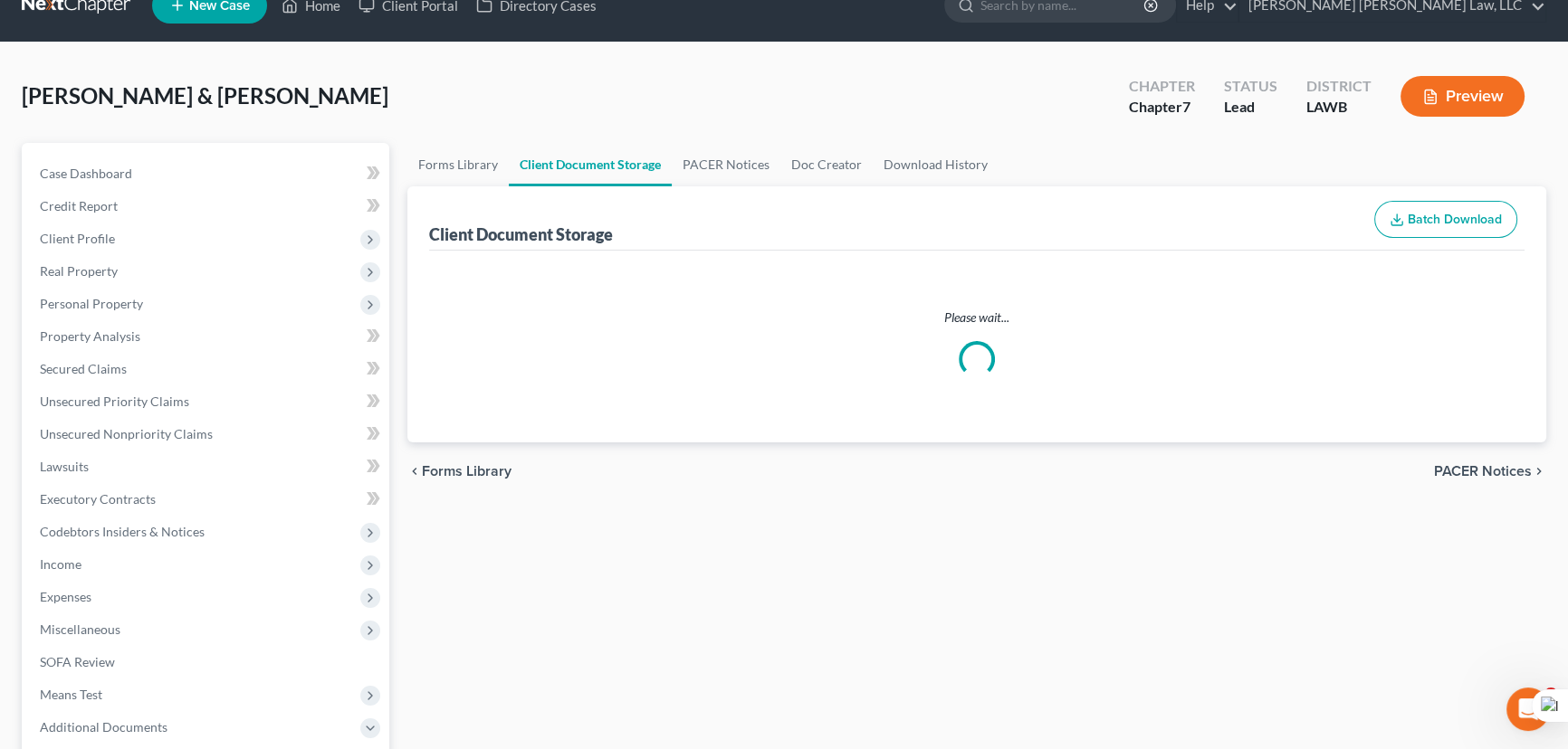
select select "9"
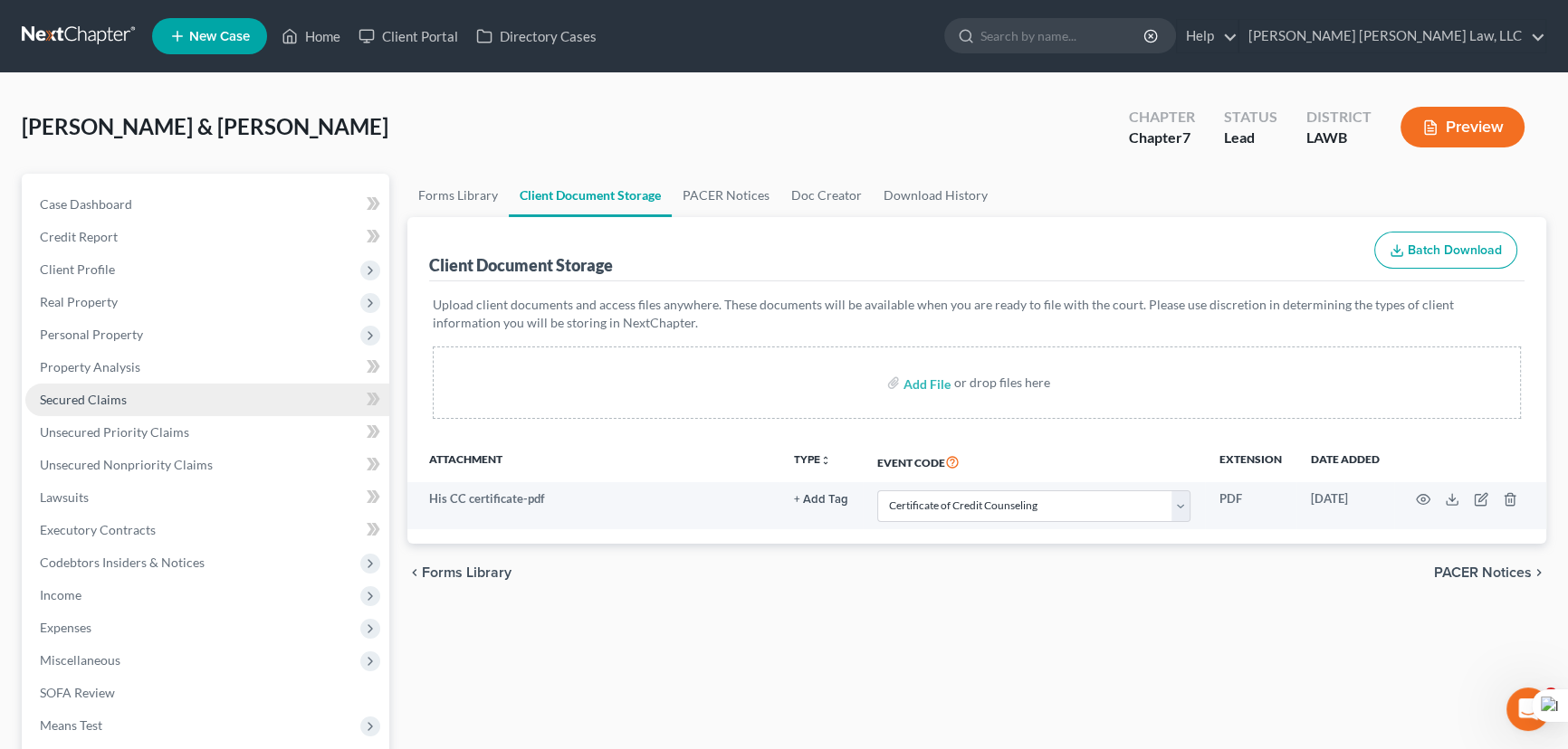
click at [211, 405] on link "Secured Claims" at bounding box center [207, 400] width 364 height 32
